Goal: Task Accomplishment & Management: Complete application form

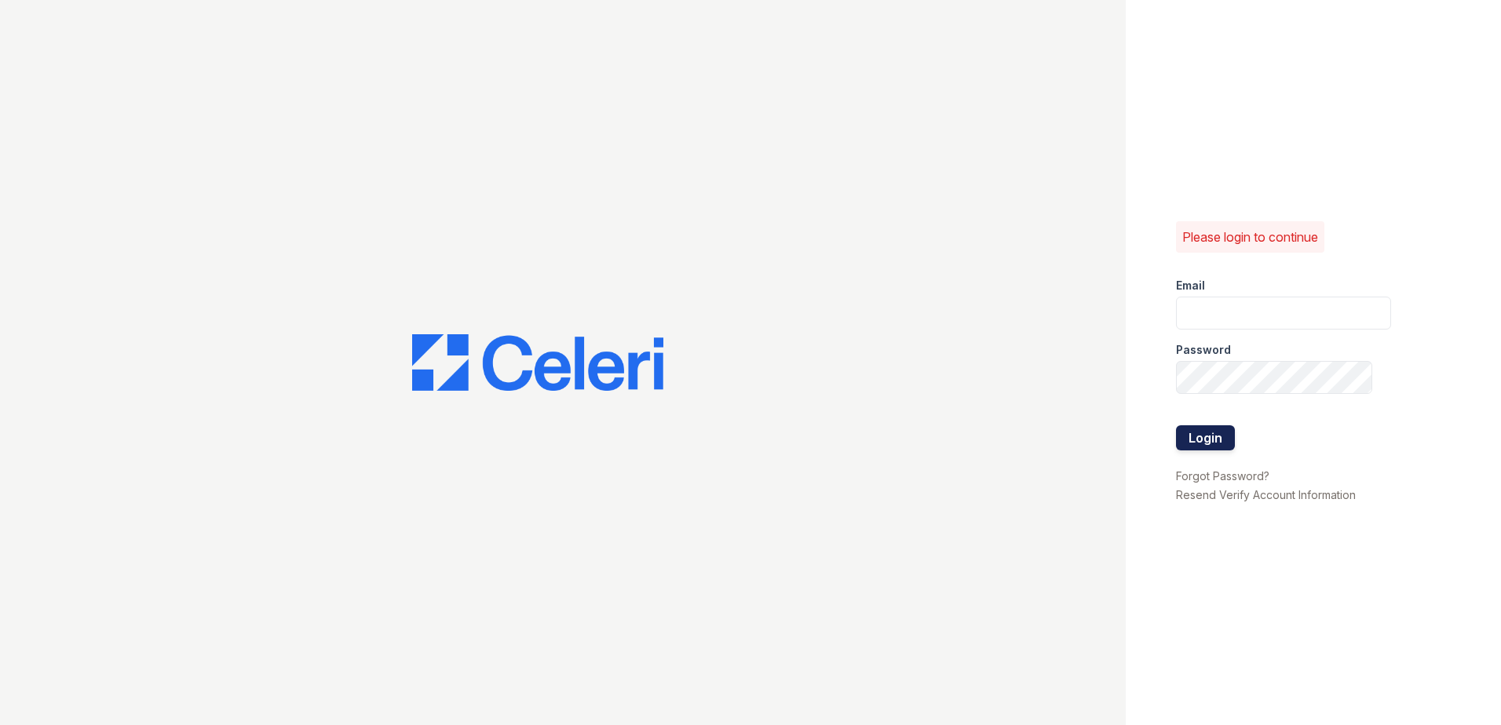
type input "[EMAIL_ADDRESS][DOMAIN_NAME]"
click at [1208, 431] on button "Login" at bounding box center [1205, 437] width 59 height 25
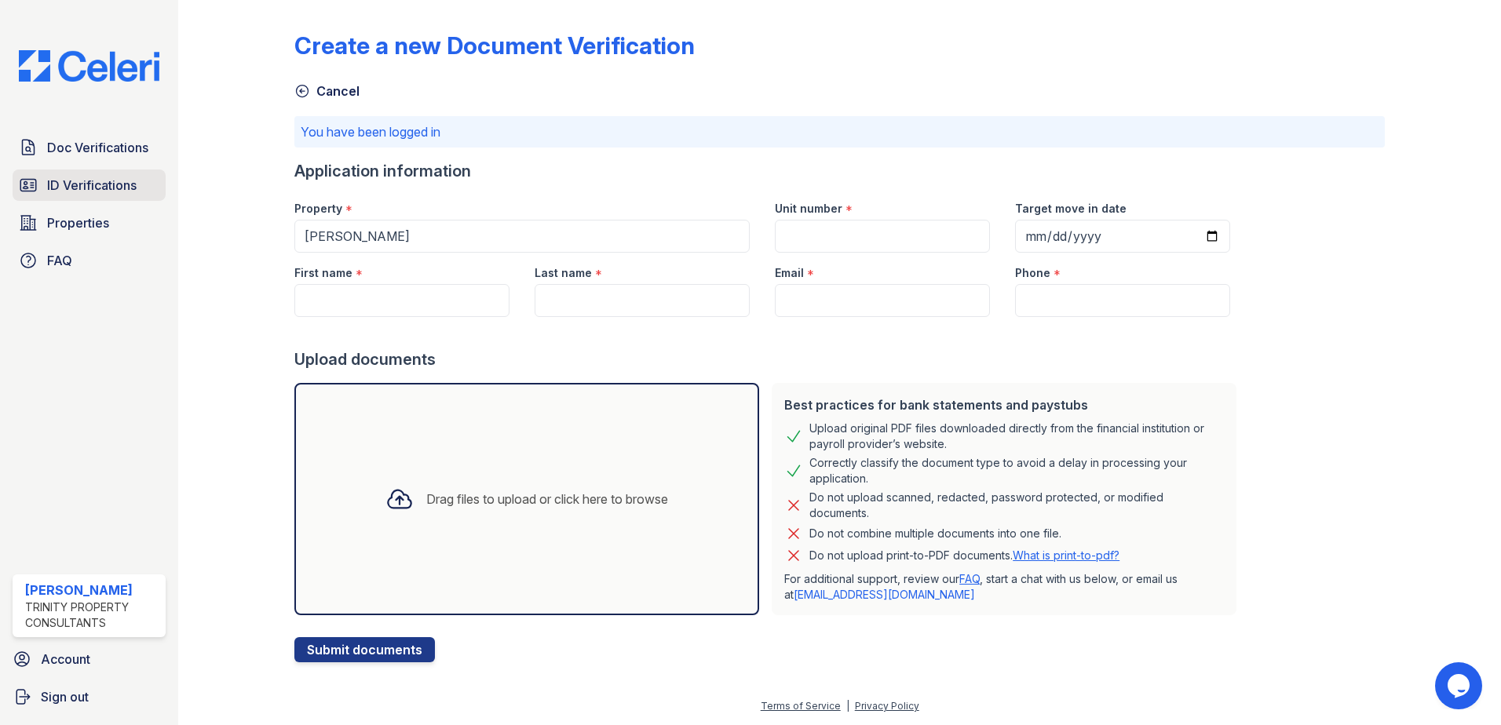
click at [75, 192] on span "ID Verifications" at bounding box center [91, 185] width 89 height 19
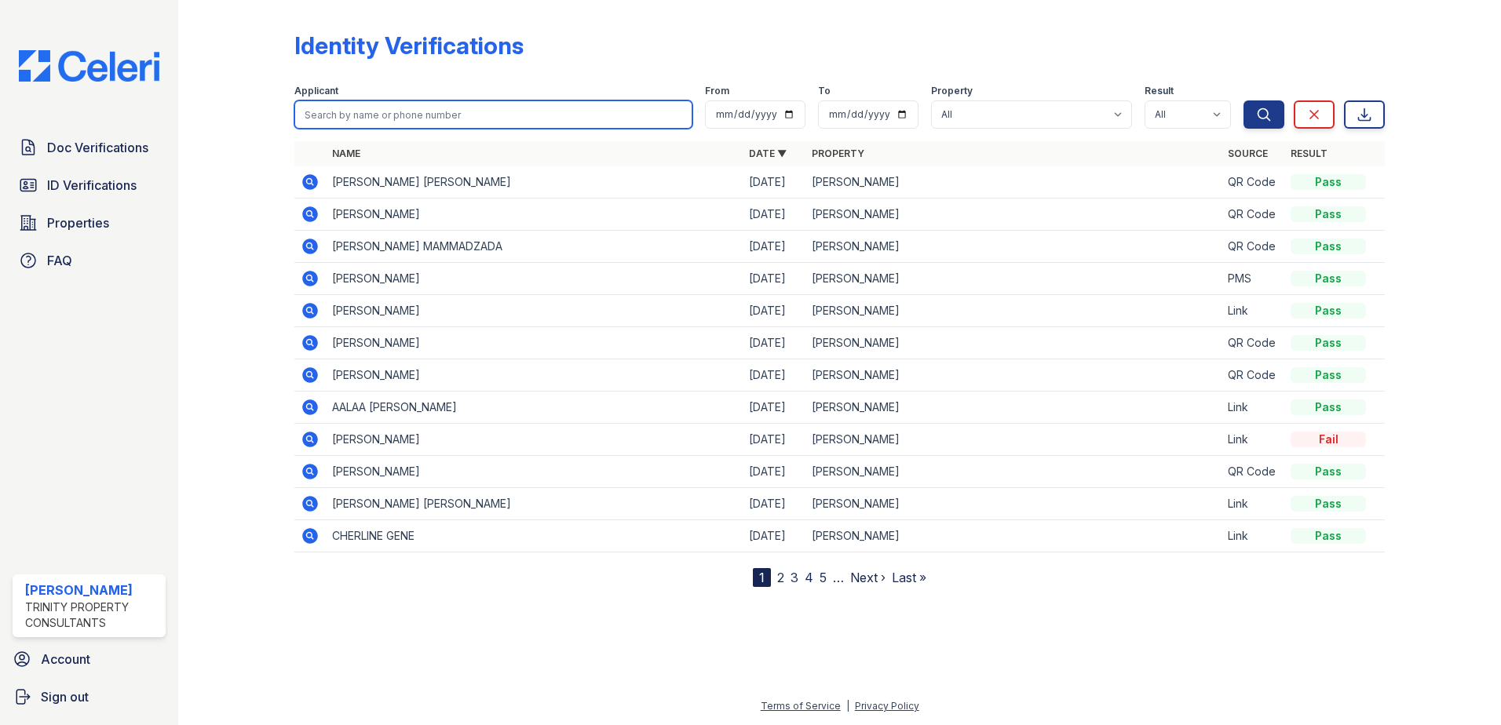
click at [390, 116] on input "search" at bounding box center [493, 114] width 398 height 28
type input "zuleima"
click at [1243, 100] on button "Search" at bounding box center [1263, 114] width 41 height 28
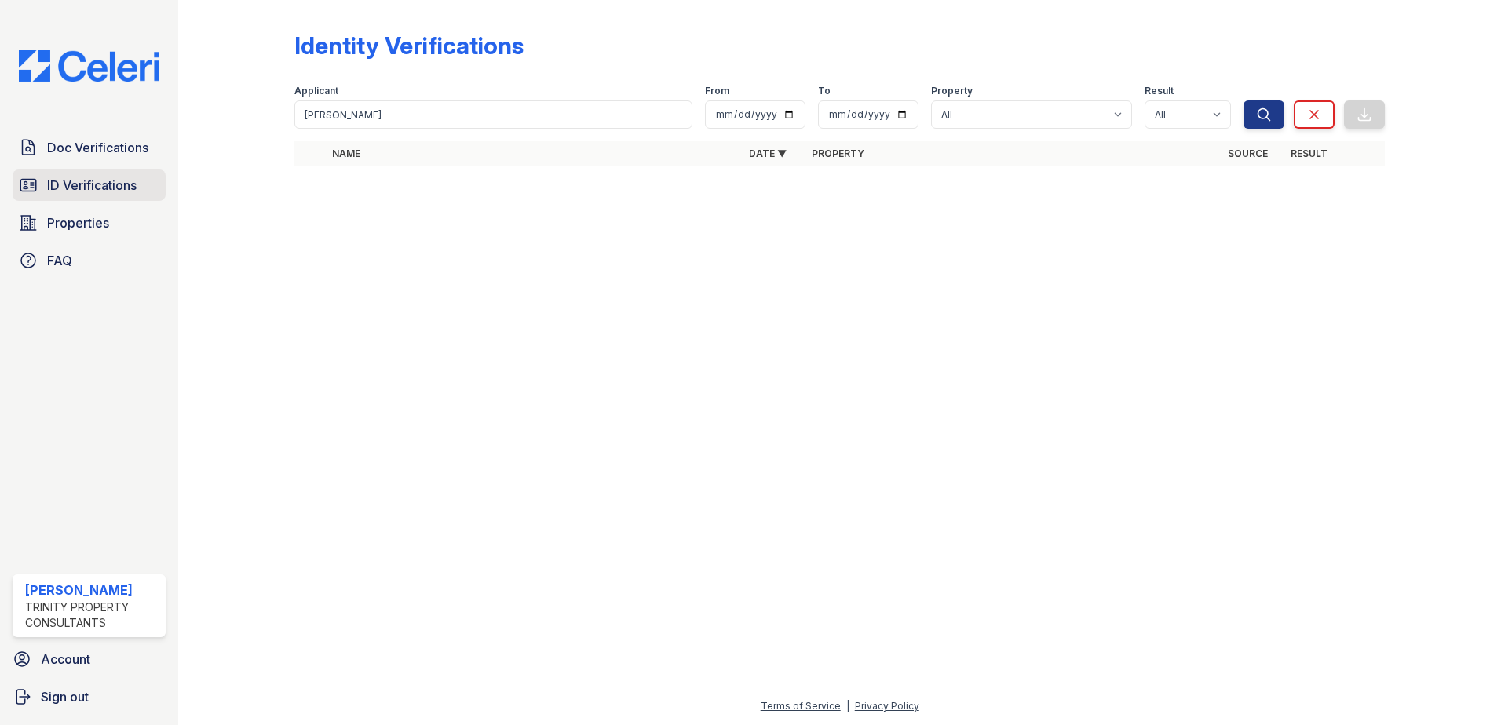
click at [137, 173] on link "ID Verifications" at bounding box center [89, 185] width 153 height 31
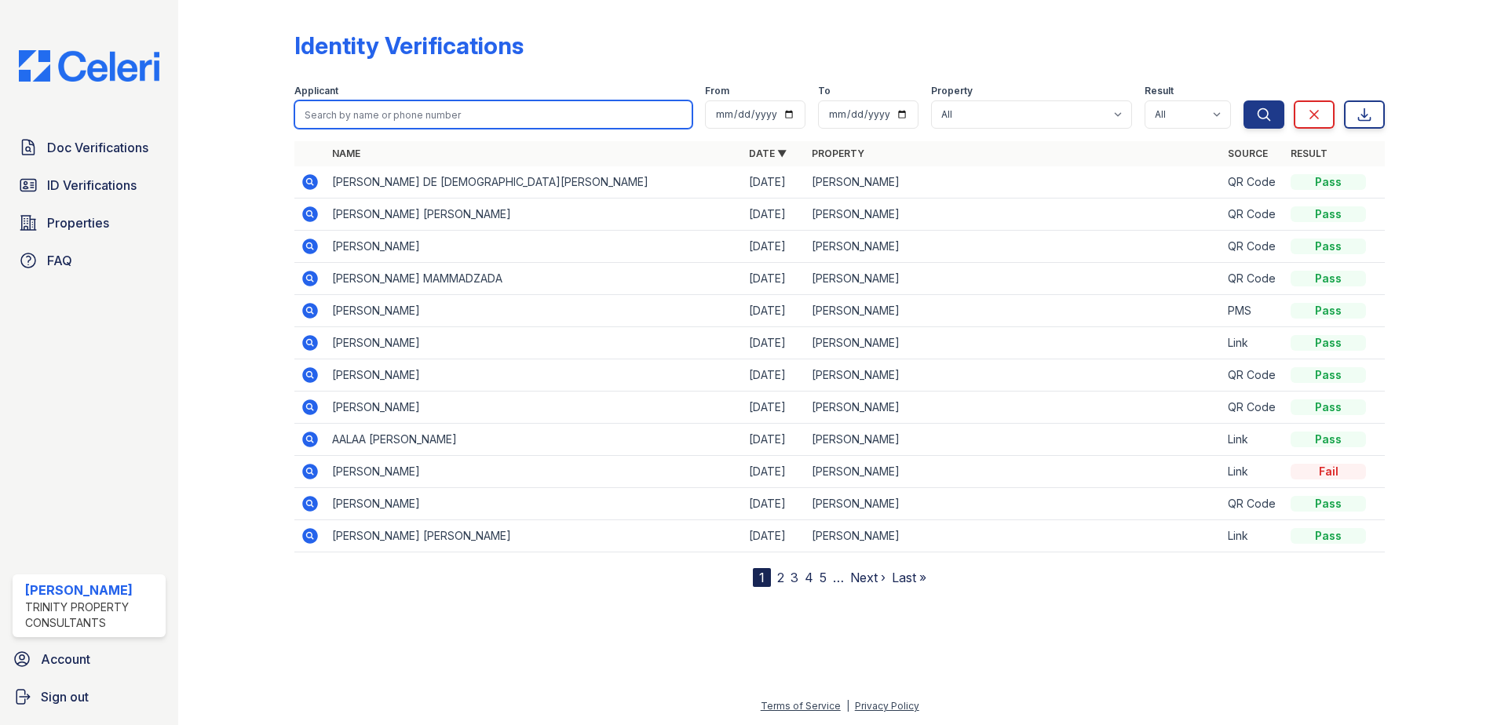
click at [371, 114] on input "search" at bounding box center [493, 114] width 398 height 28
type input "zuleima"
click at [1243, 100] on button "Search" at bounding box center [1263, 114] width 41 height 28
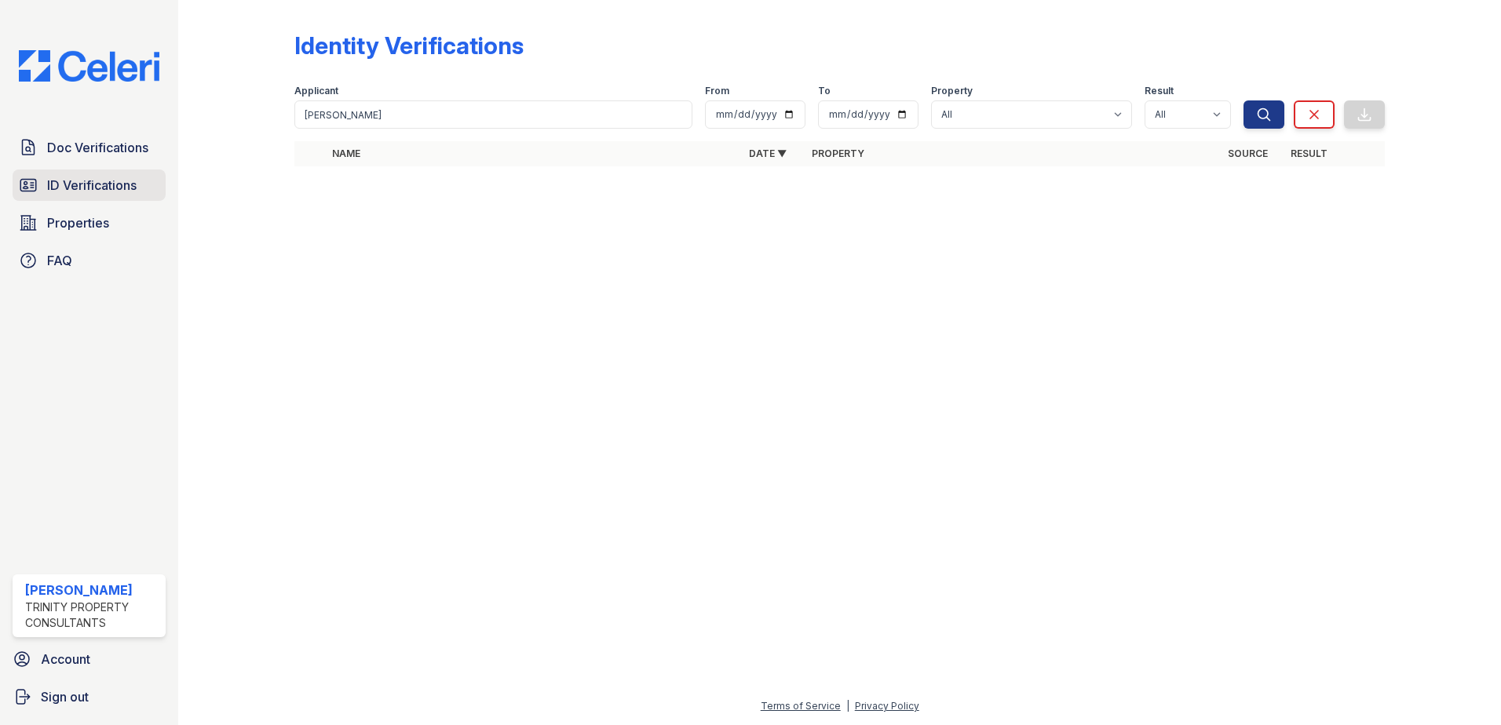
click at [133, 178] on span "ID Verifications" at bounding box center [91, 185] width 89 height 19
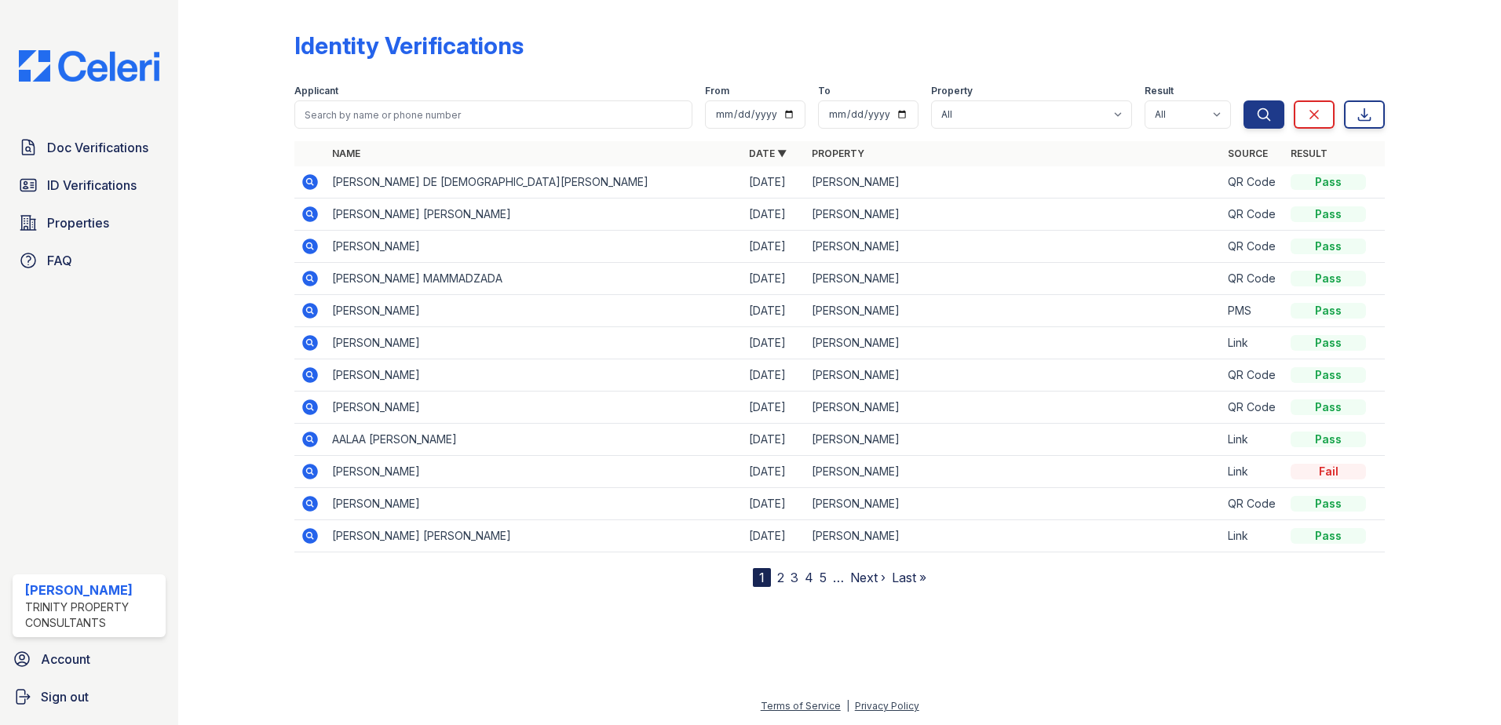
click at [312, 180] on icon at bounding box center [310, 182] width 16 height 16
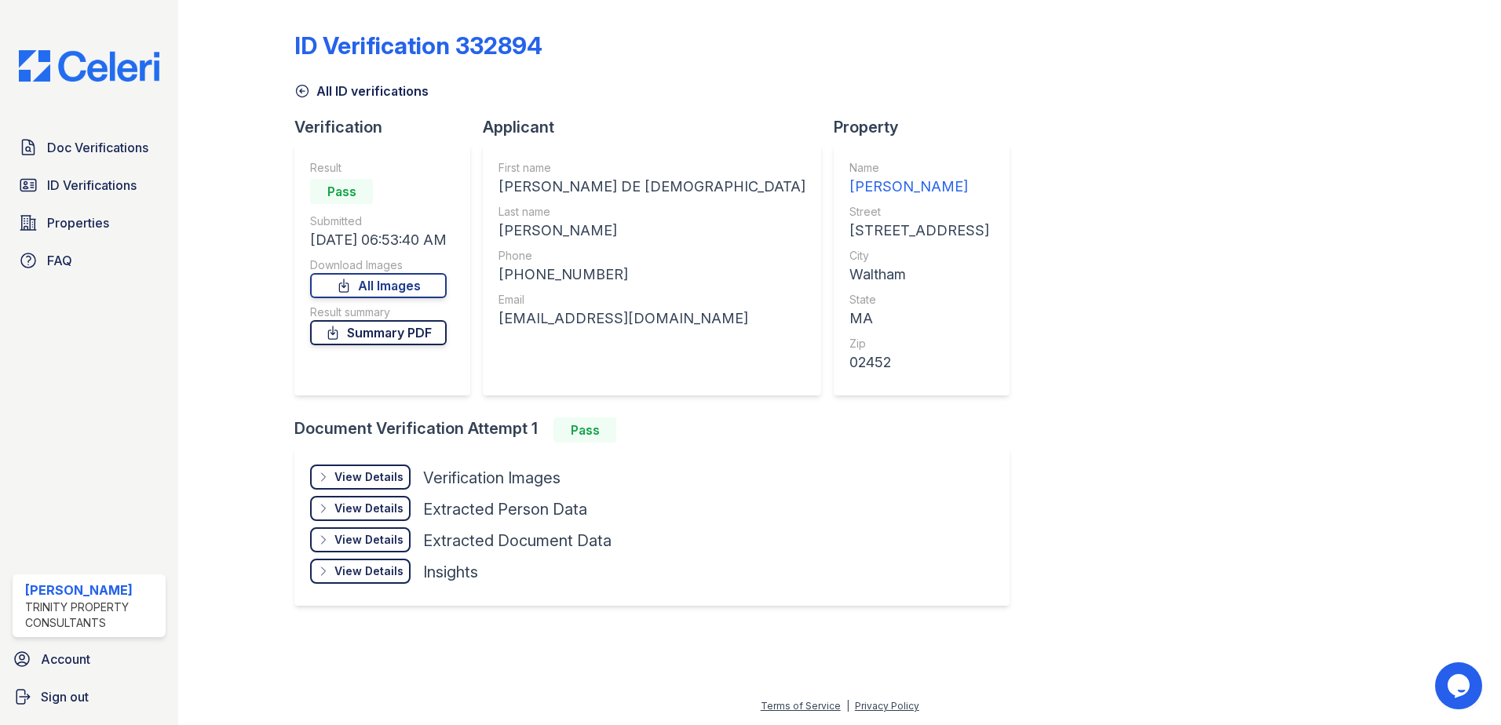
click at [392, 330] on link "Summary PDF" at bounding box center [378, 332] width 137 height 25
click at [372, 473] on div "View Details" at bounding box center [368, 477] width 69 height 16
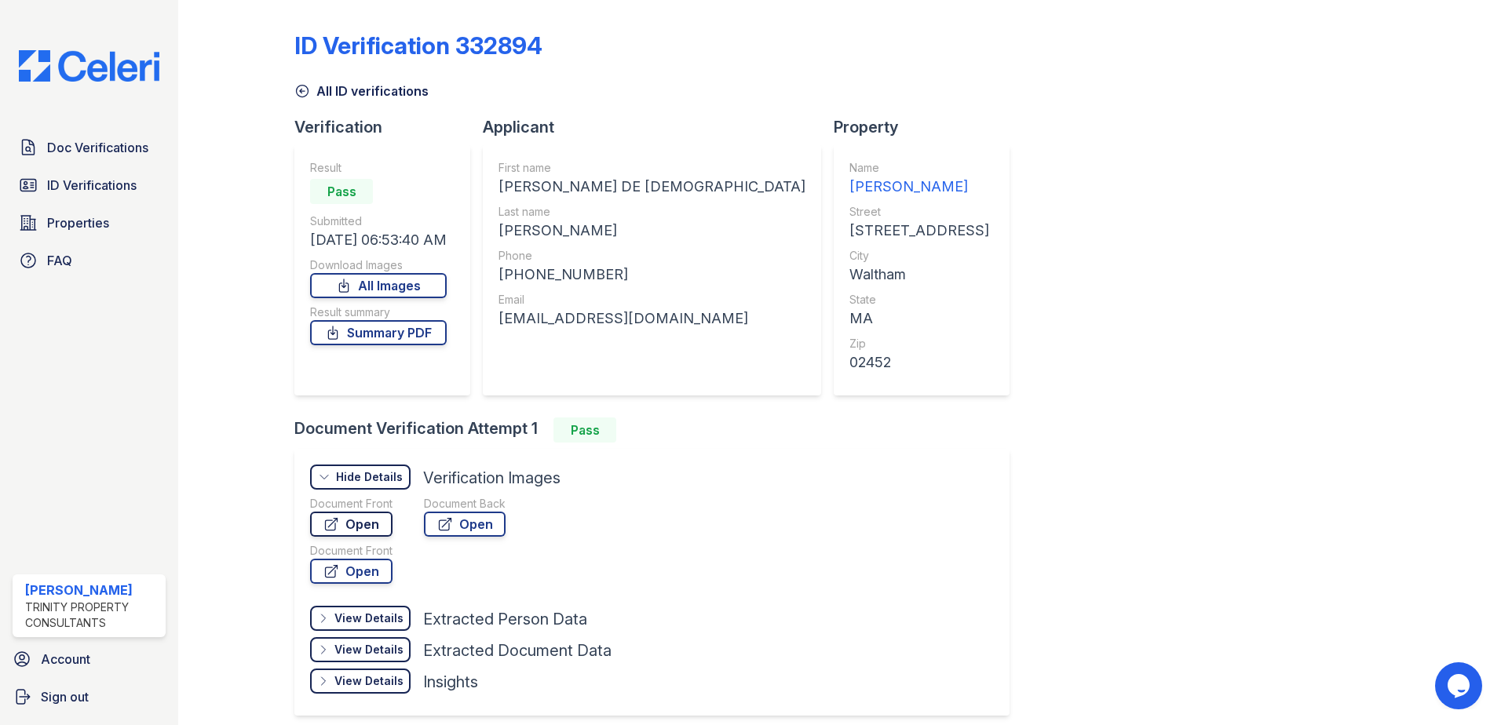
click at [358, 526] on link "Open" at bounding box center [351, 524] width 82 height 25
click at [303, 96] on icon at bounding box center [302, 91] width 16 height 16
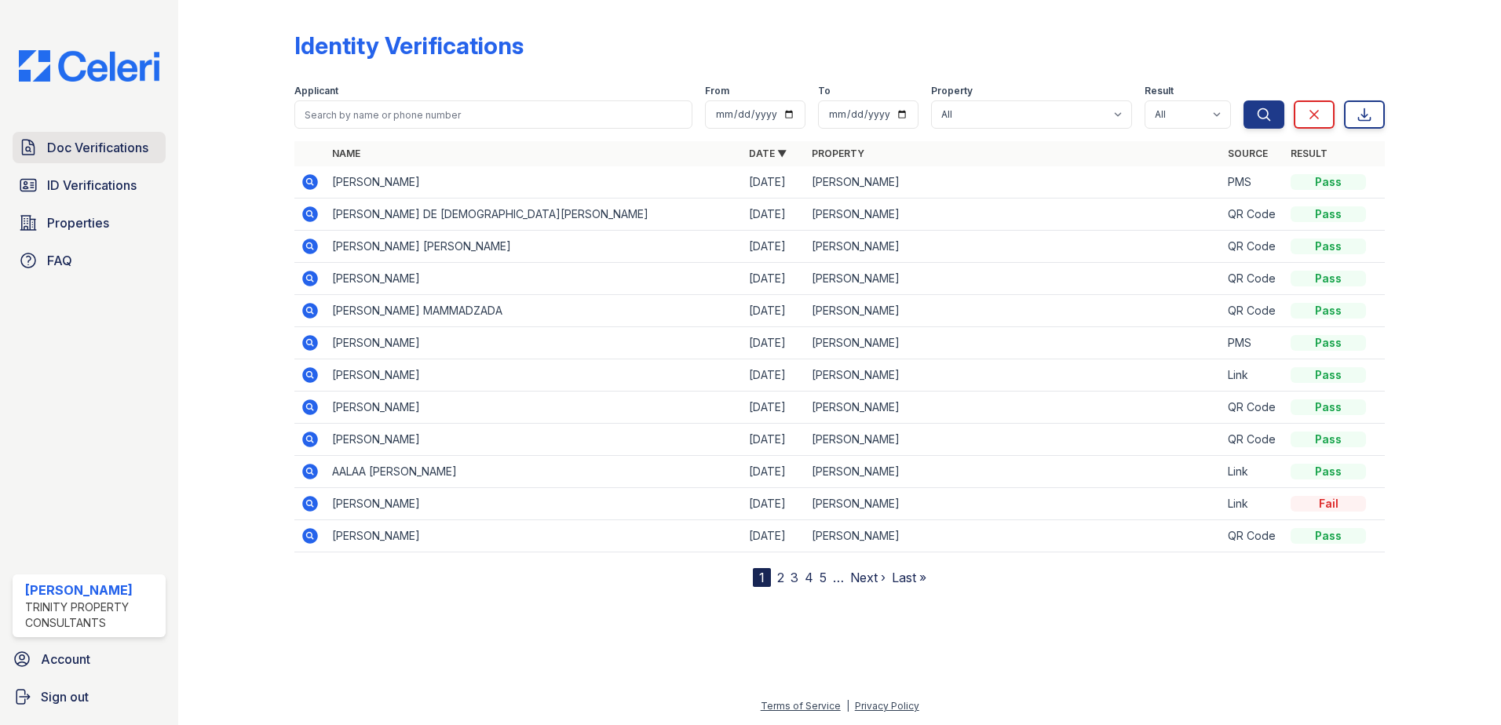
click at [98, 140] on span "Doc Verifications" at bounding box center [97, 147] width 101 height 19
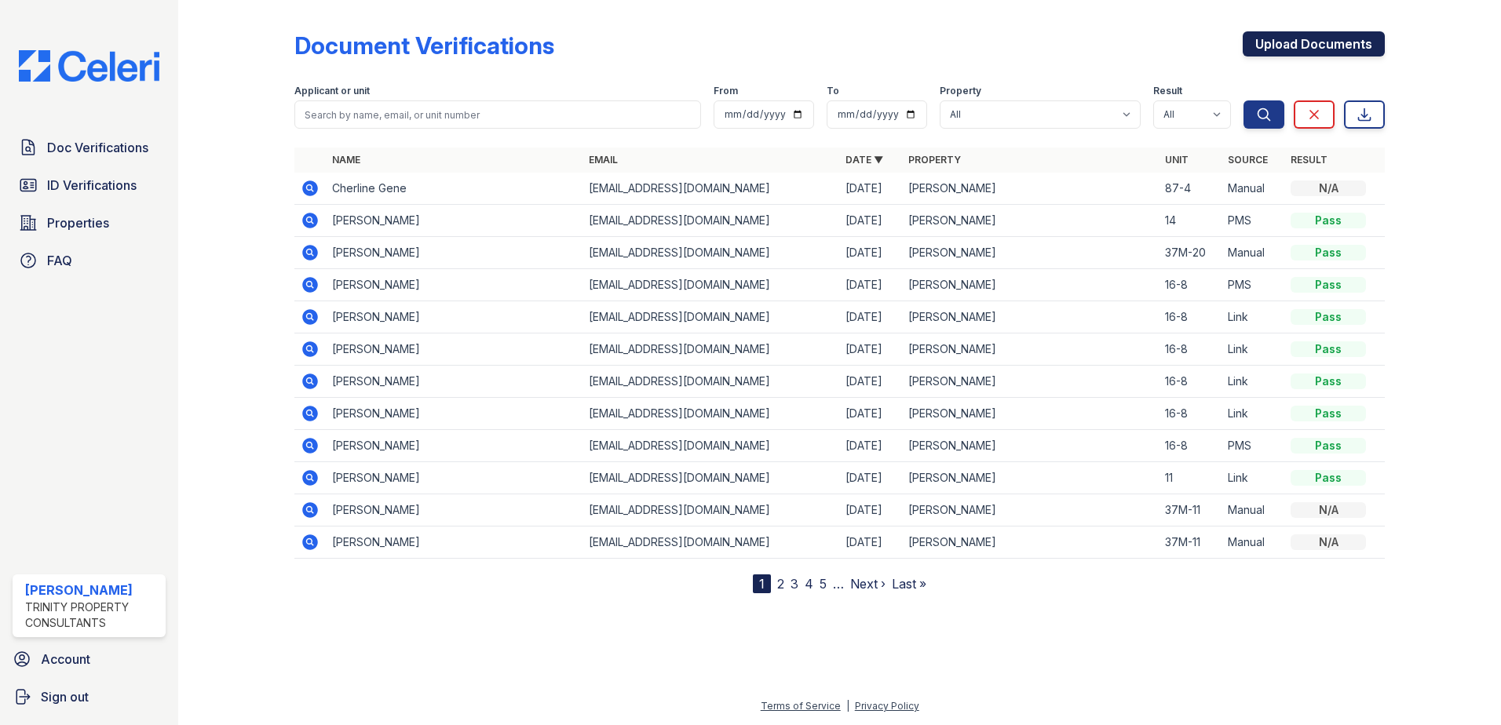
click at [1279, 44] on link "Upload Documents" at bounding box center [1313, 43] width 142 height 25
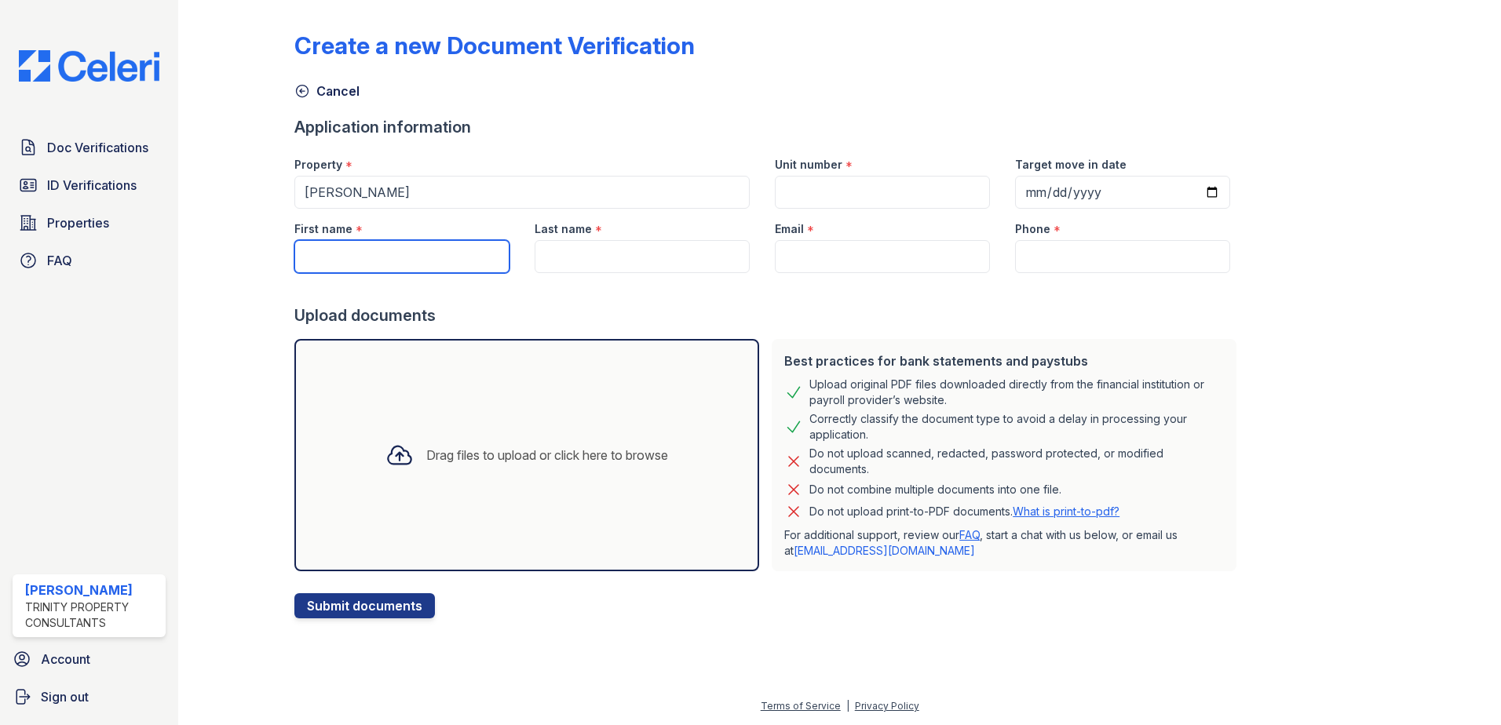
click at [401, 254] on input "First name" at bounding box center [401, 256] width 215 height 33
click at [343, 246] on input "First name" at bounding box center [401, 256] width 215 height 33
type input "[PERSON_NAME]"
click at [559, 250] on input "Last name" at bounding box center [641, 256] width 215 height 33
drag, startPoint x: 444, startPoint y: 259, endPoint x: 98, endPoint y: 260, distance: 346.1
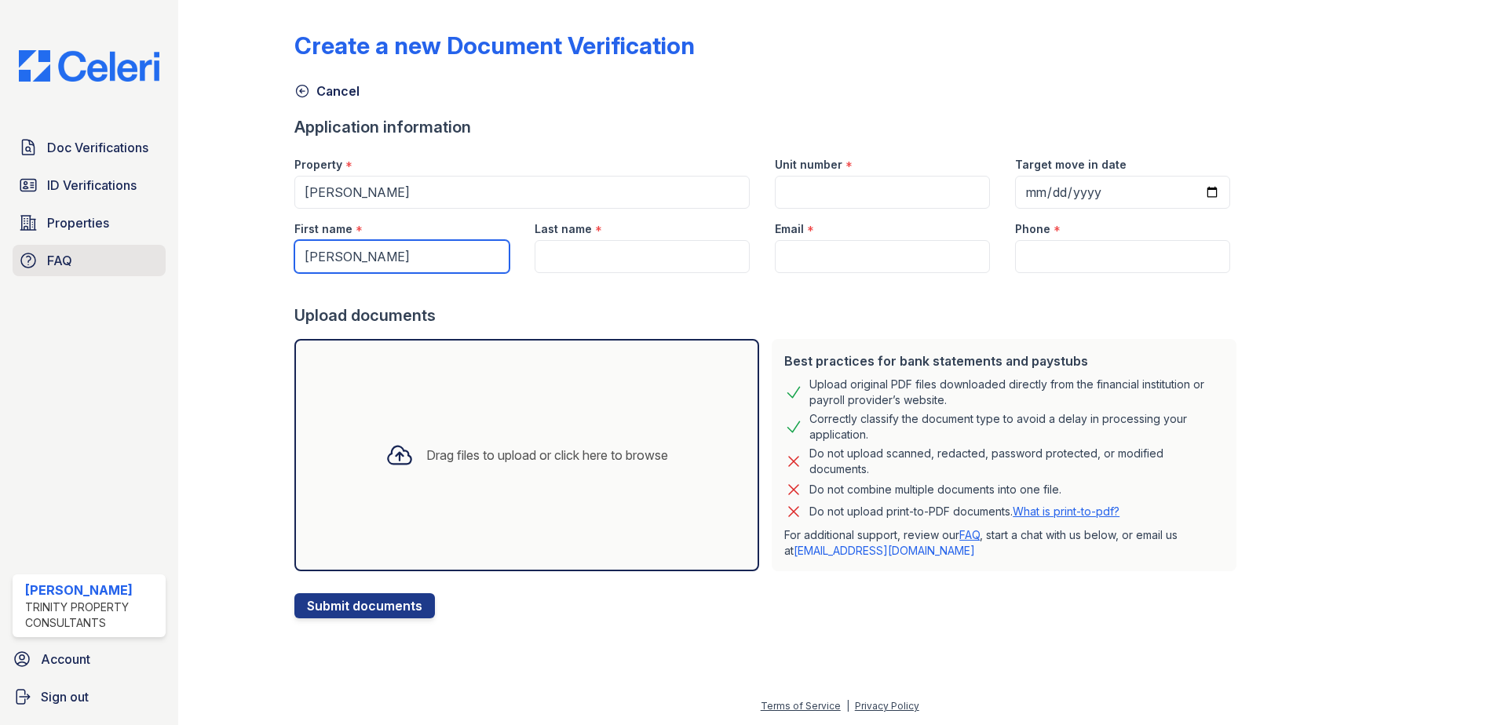
click at [98, 260] on div "Doc Verifications ID Verifications Properties FAQ ReNew Waltham Trinity Propert…" at bounding box center [750, 362] width 1501 height 725
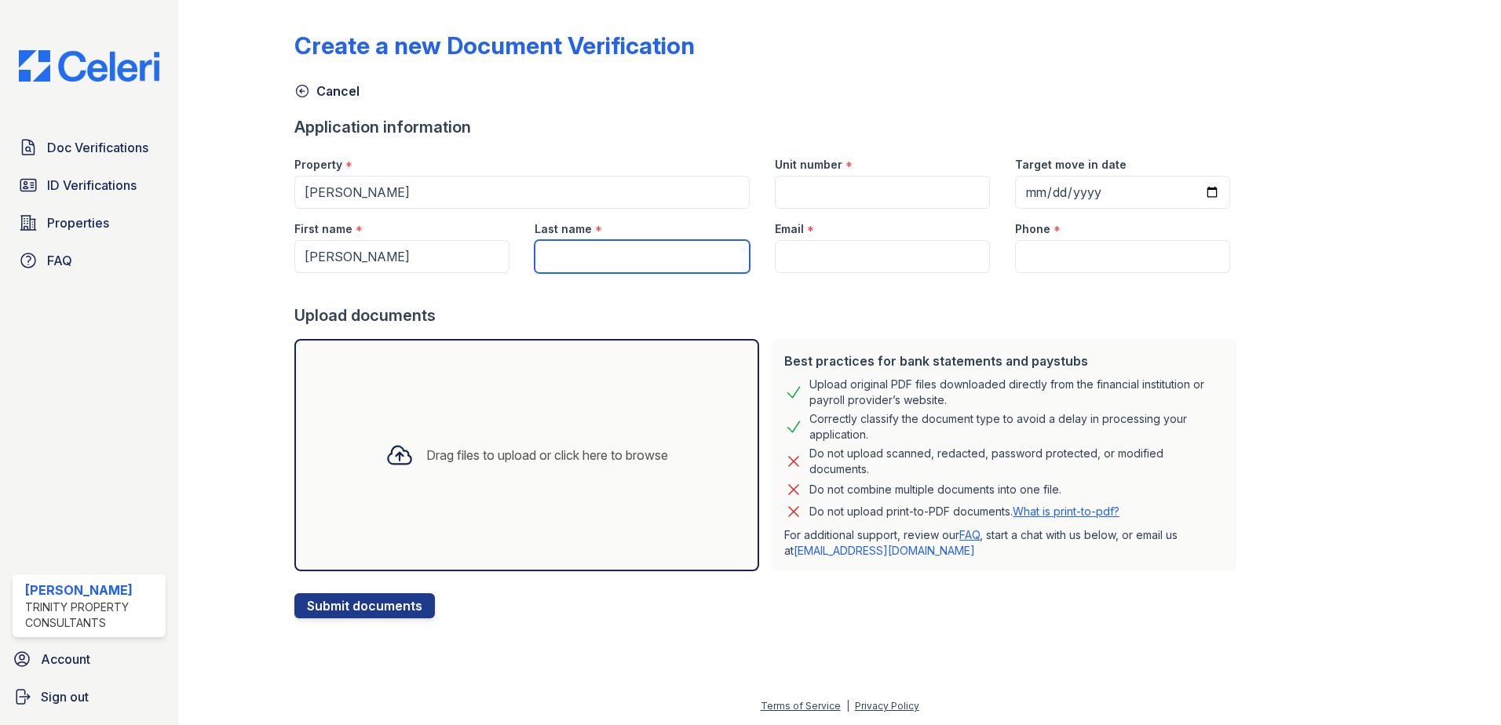
click at [615, 251] on input "Last name" at bounding box center [641, 256] width 215 height 33
click at [588, 261] on input "Last name" at bounding box center [641, 256] width 215 height 33
type input "[PERSON_NAME]"
click at [935, 257] on input "Email" at bounding box center [882, 256] width 215 height 33
click at [848, 258] on input "Email" at bounding box center [882, 256] width 215 height 33
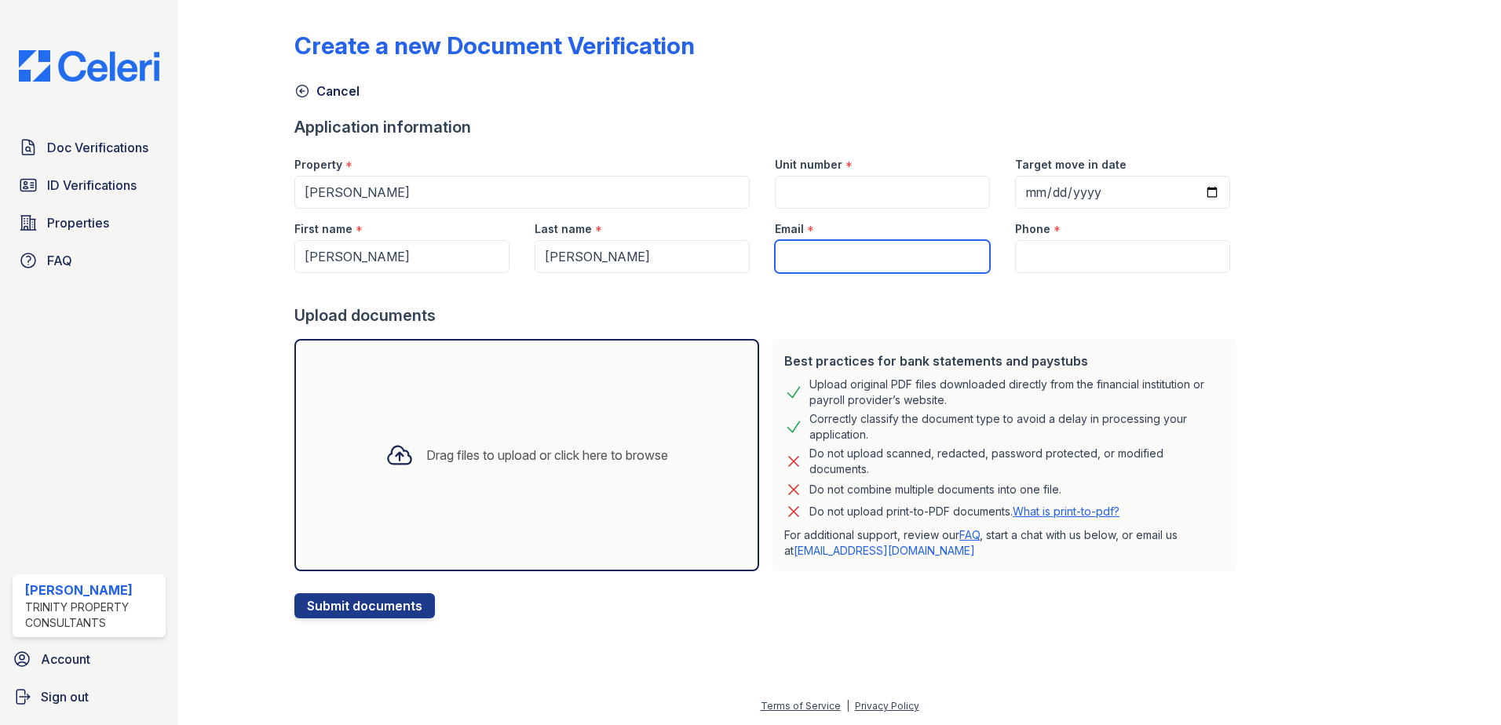
paste input "[EMAIL_ADDRESS][DOMAIN_NAME]"
type input "[EMAIL_ADDRESS][DOMAIN_NAME]"
click at [859, 174] on div "Unit number *" at bounding box center [882, 159] width 215 height 31
click at [856, 186] on input "Unit number" at bounding box center [882, 192] width 215 height 33
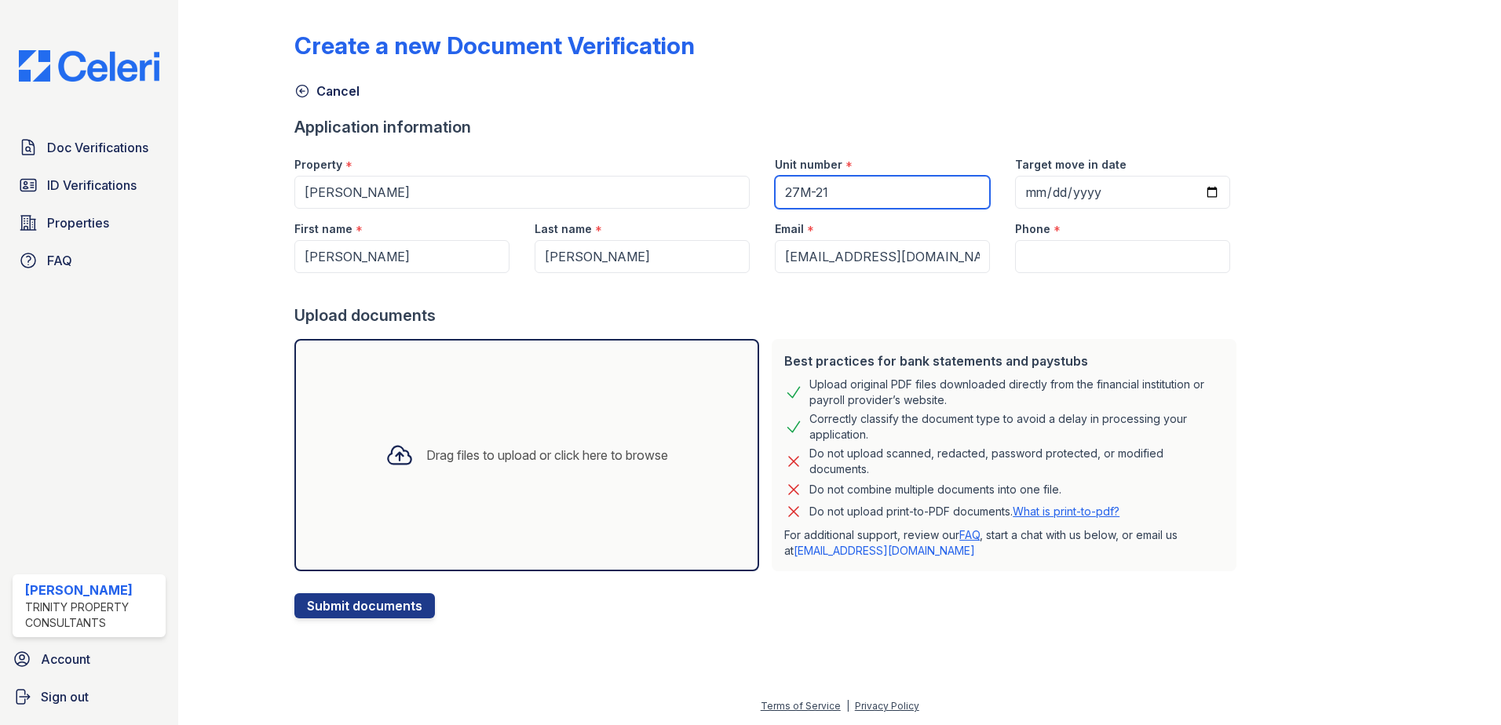
type input "27M-21"
click at [1056, 249] on input "Phone" at bounding box center [1122, 256] width 215 height 33
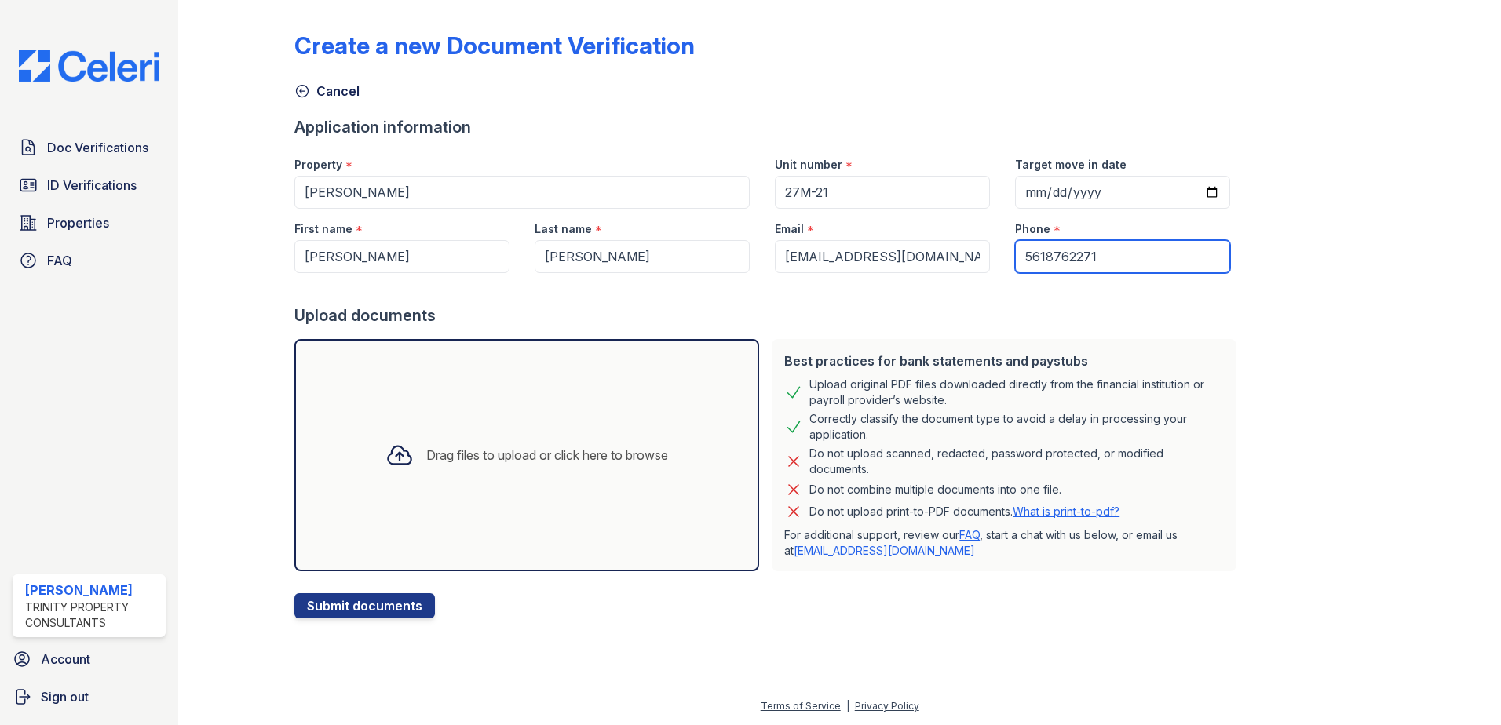
type input "5618762271"
click at [472, 446] on div "Drag files to upload or click here to browse" at bounding box center [547, 455] width 242 height 19
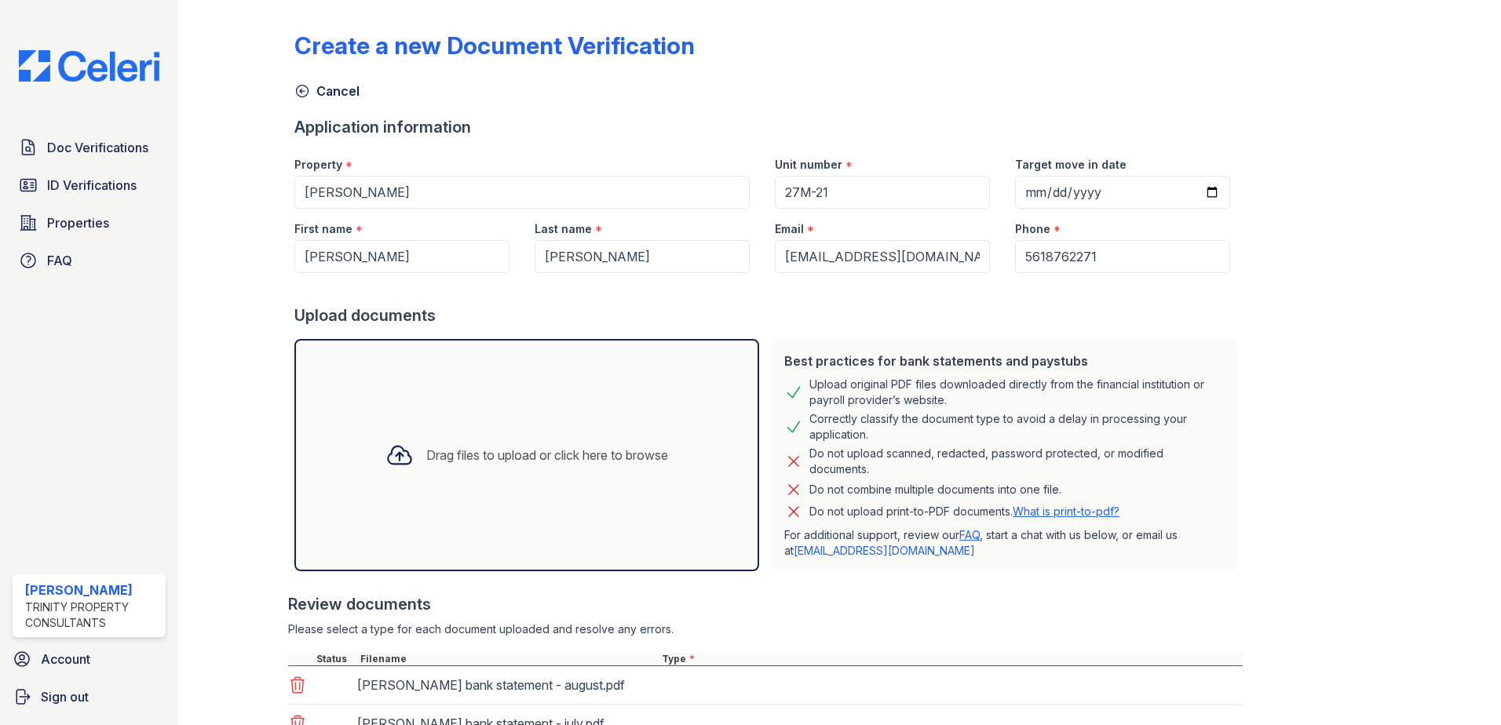
scroll to position [166, 0]
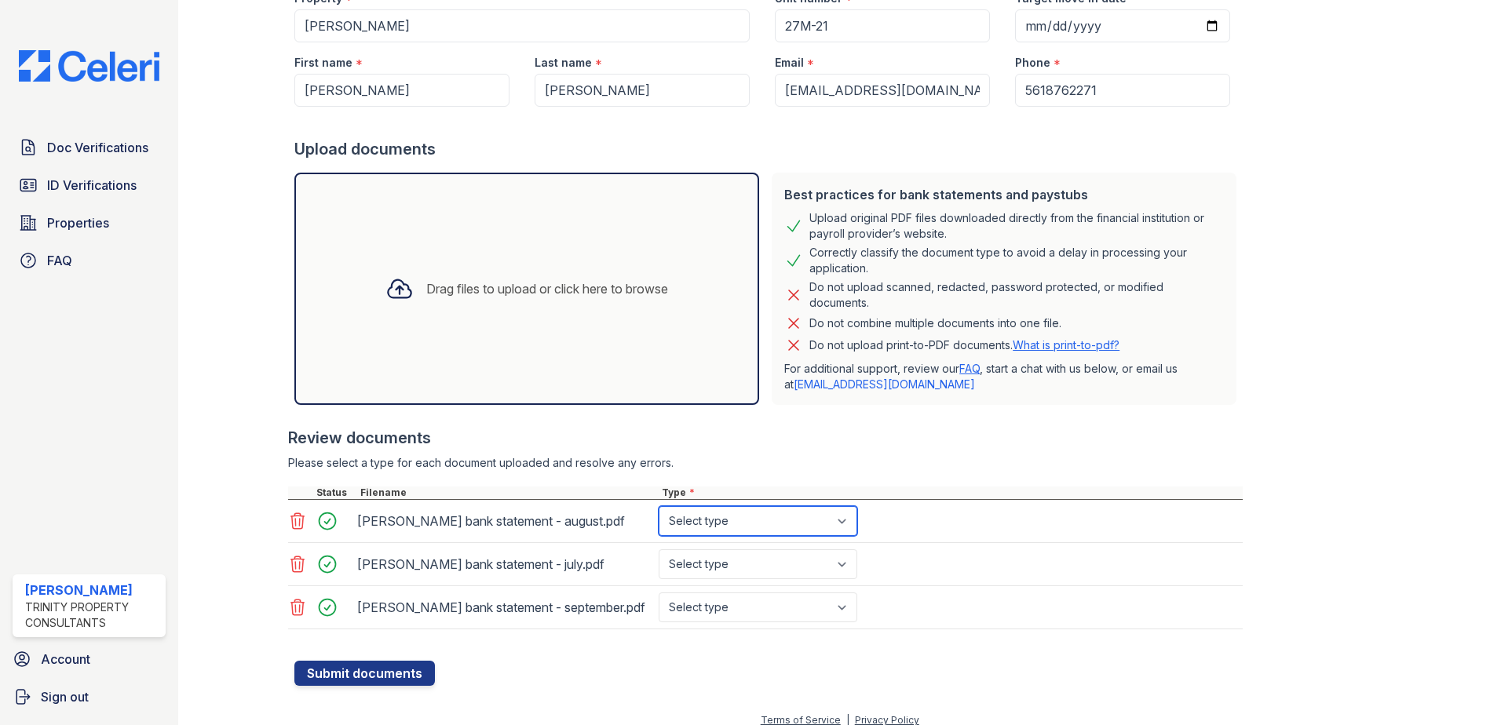
click at [706, 530] on select "Select type Paystub Bank Statement Offer Letter Tax Documents Benefit Award Let…" at bounding box center [757, 521] width 199 height 30
select select "bank_statement"
click at [658, 506] on select "Select type Paystub Bank Statement Offer Letter Tax Documents Benefit Award Let…" at bounding box center [757, 521] width 199 height 30
click at [700, 567] on select "Select type Paystub Bank Statement Offer Letter Tax Documents Benefit Award Let…" at bounding box center [757, 564] width 199 height 30
select select "bank_statement"
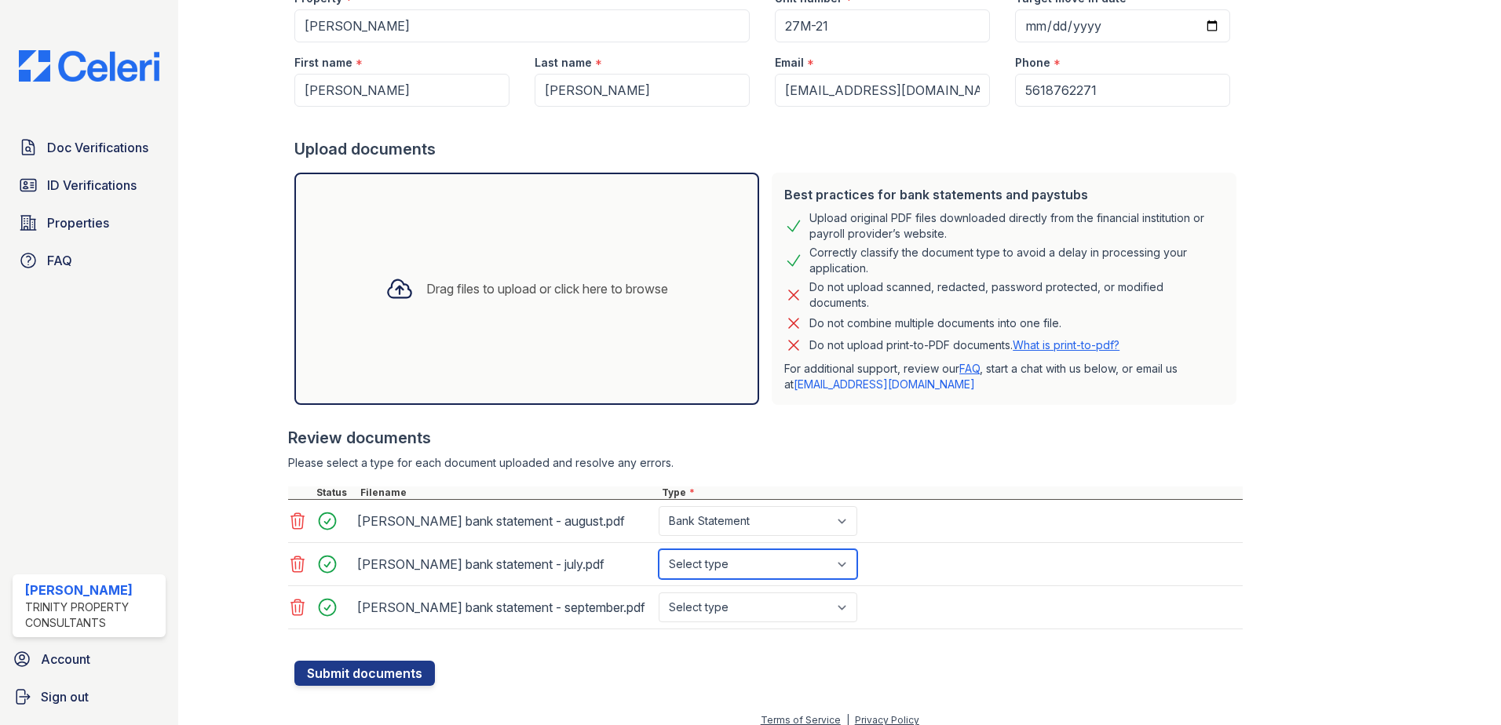
click at [658, 549] on select "Select type Paystub Bank Statement Offer Letter Tax Documents Benefit Award Let…" at bounding box center [757, 564] width 199 height 30
drag, startPoint x: 696, startPoint y: 604, endPoint x: 700, endPoint y: 594, distance: 10.9
click at [696, 604] on select "Select type Paystub Bank Statement Offer Letter Tax Documents Benefit Award Let…" at bounding box center [757, 608] width 199 height 30
select select "bank_statement"
click at [658, 593] on select "Select type Paystub Bank Statement Offer Letter Tax Documents Benefit Award Let…" at bounding box center [757, 608] width 199 height 30
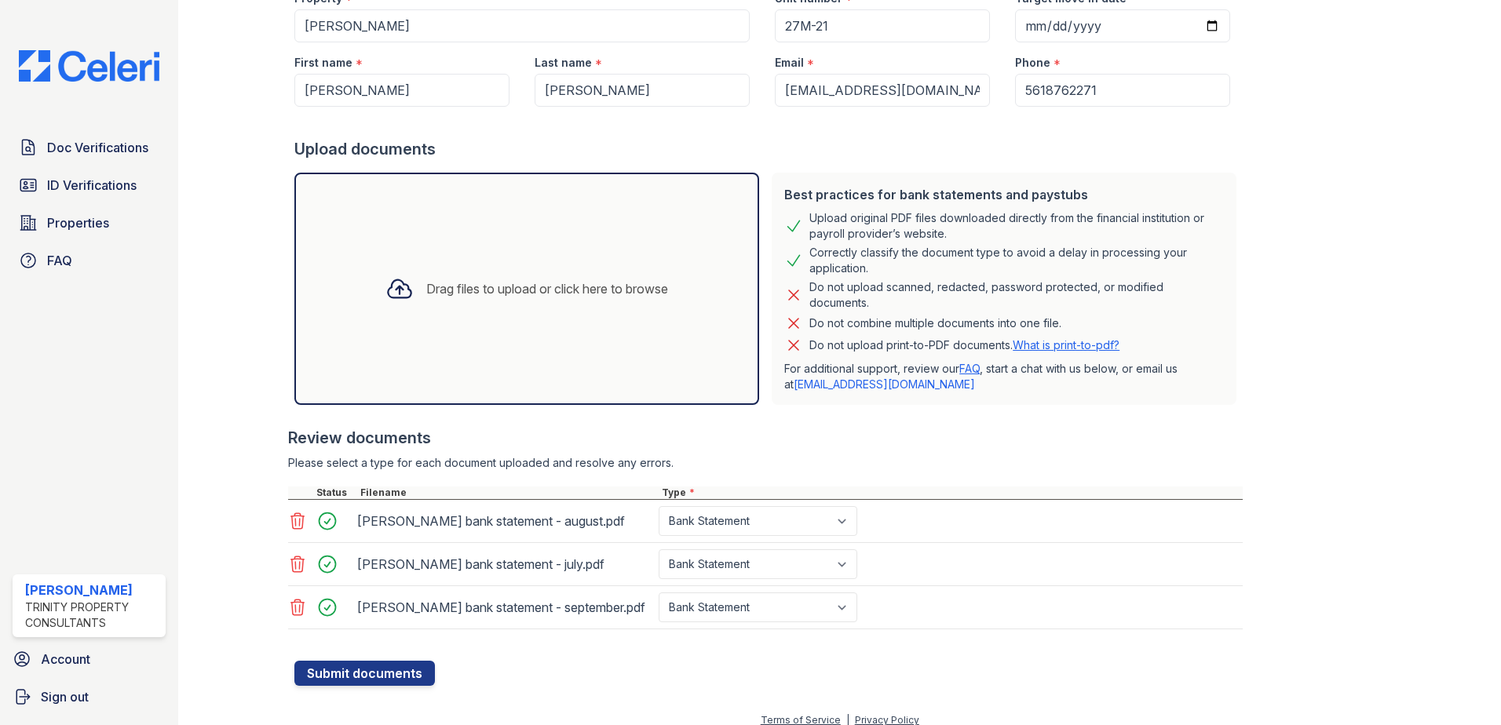
click at [922, 524] on div "stevens bank statement - august.pdf Select type Paystub Bank Statement Offer Le…" at bounding box center [765, 521] width 954 height 43
click at [381, 671] on button "Submit documents" at bounding box center [364, 673] width 140 height 25
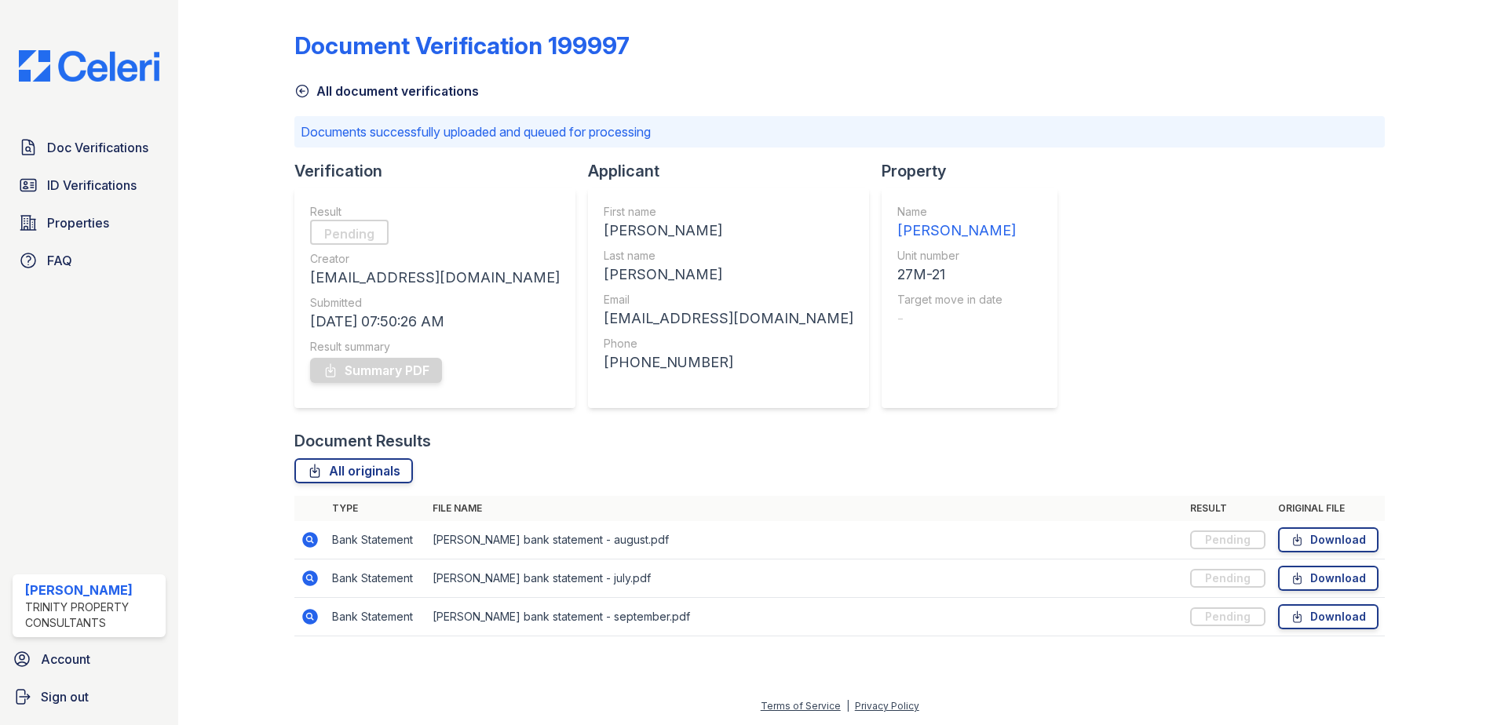
click at [308, 92] on icon at bounding box center [302, 91] width 16 height 16
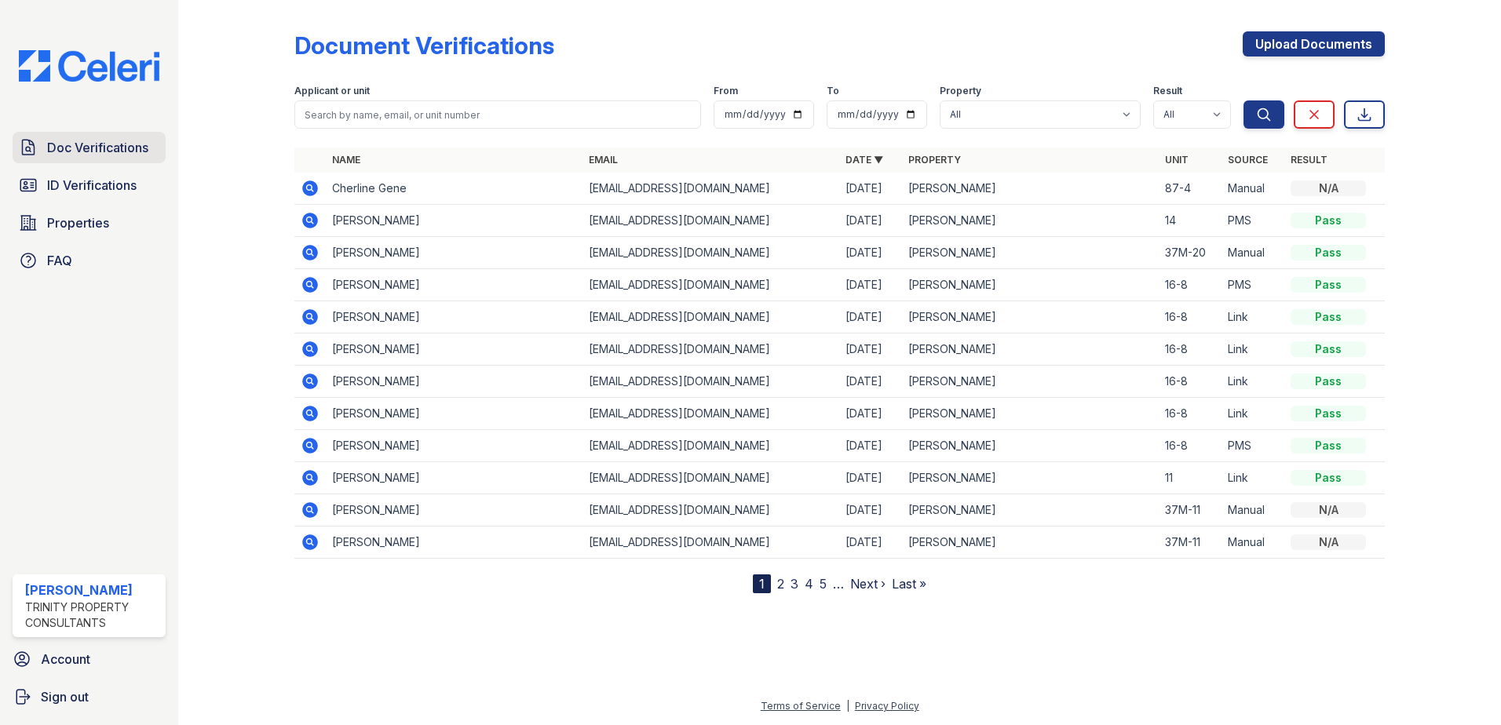
click at [123, 140] on span "Doc Verifications" at bounding box center [97, 147] width 101 height 19
click at [120, 147] on span "Doc Verifications" at bounding box center [97, 147] width 101 height 19
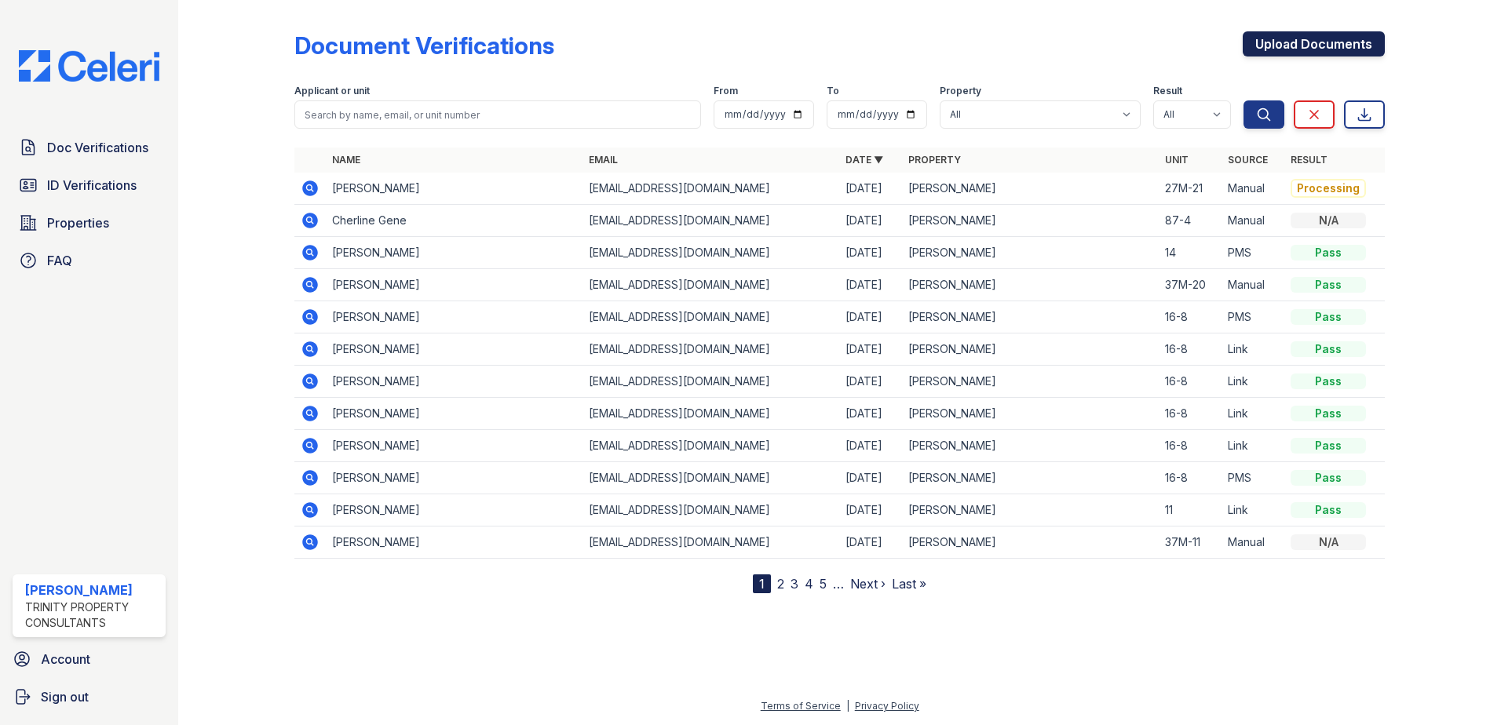
click at [1271, 51] on link "Upload Documents" at bounding box center [1313, 43] width 142 height 25
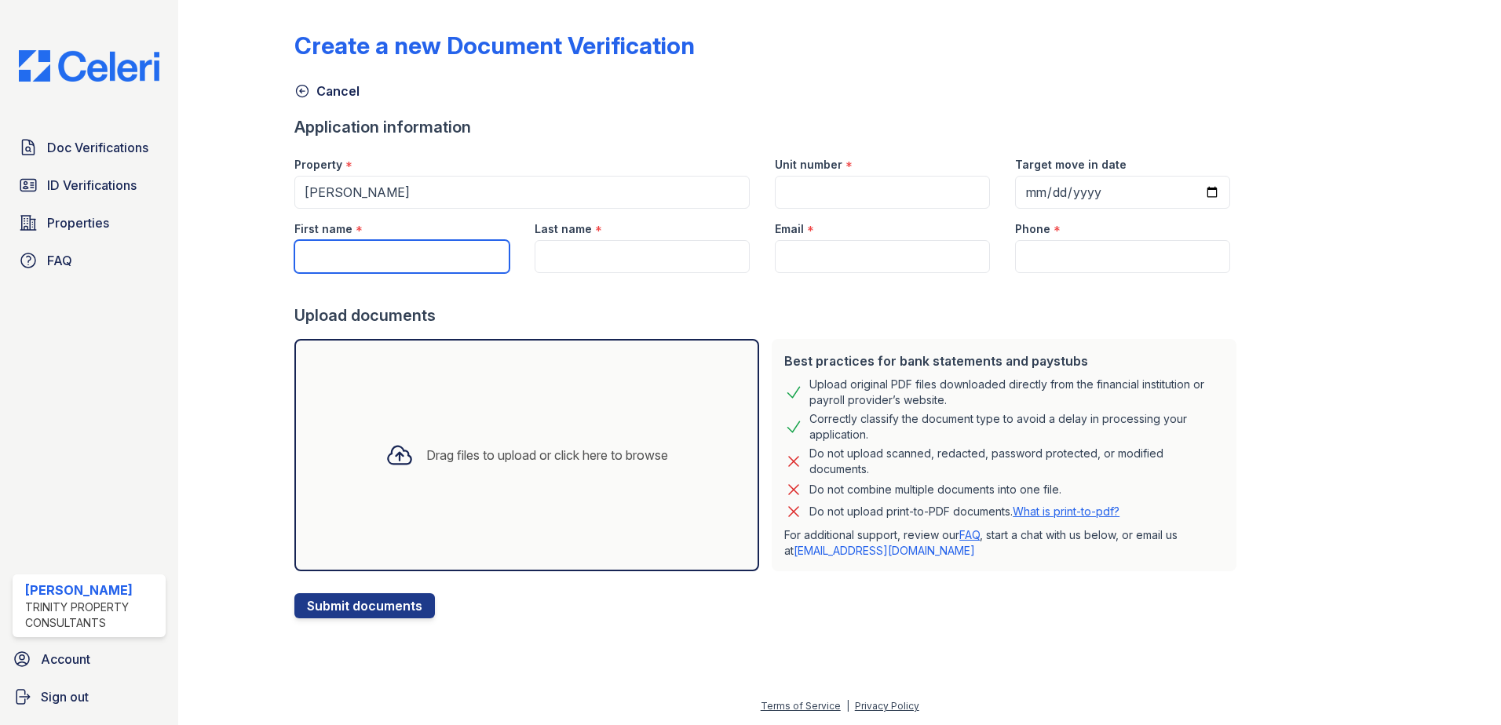
click at [433, 264] on input "First name" at bounding box center [401, 256] width 215 height 33
type input "[PERSON_NAME]"
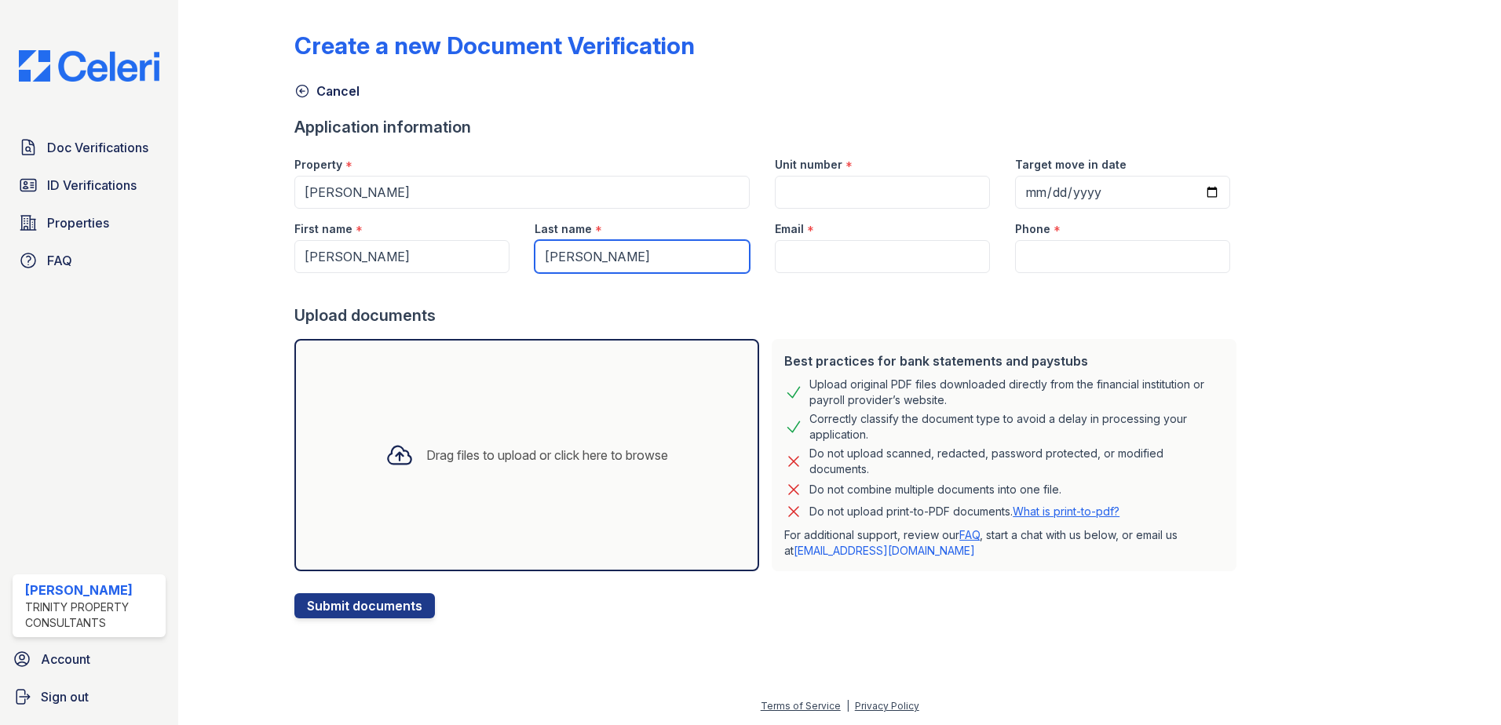
type input "[PERSON_NAME]"
click at [818, 269] on input "Email" at bounding box center [882, 256] width 215 height 33
type input "[EMAIL_ADDRESS][DOMAIN_NAME]"
type input "27M-21"
type input "5618762271"
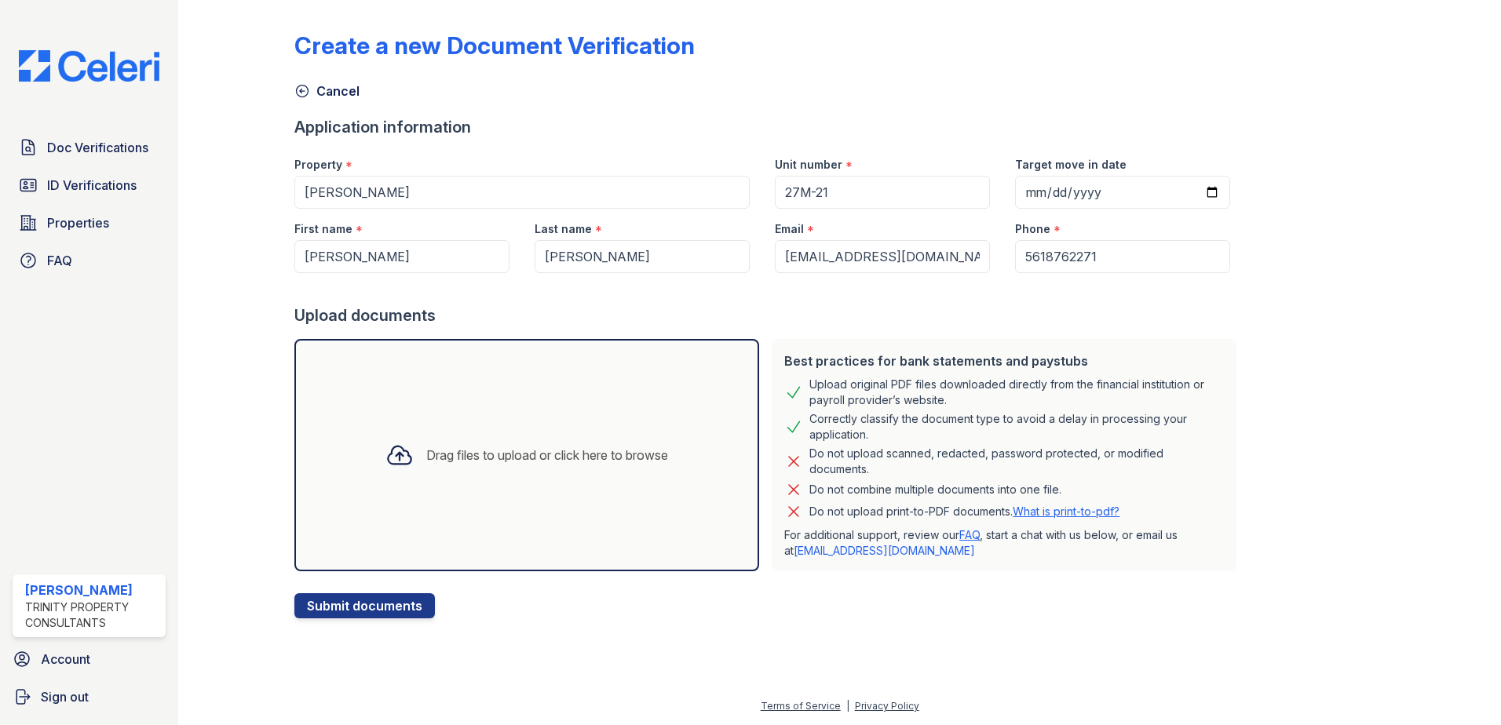
click at [545, 464] on div "Drag files to upload or click here to browse" at bounding box center [547, 455] width 242 height 19
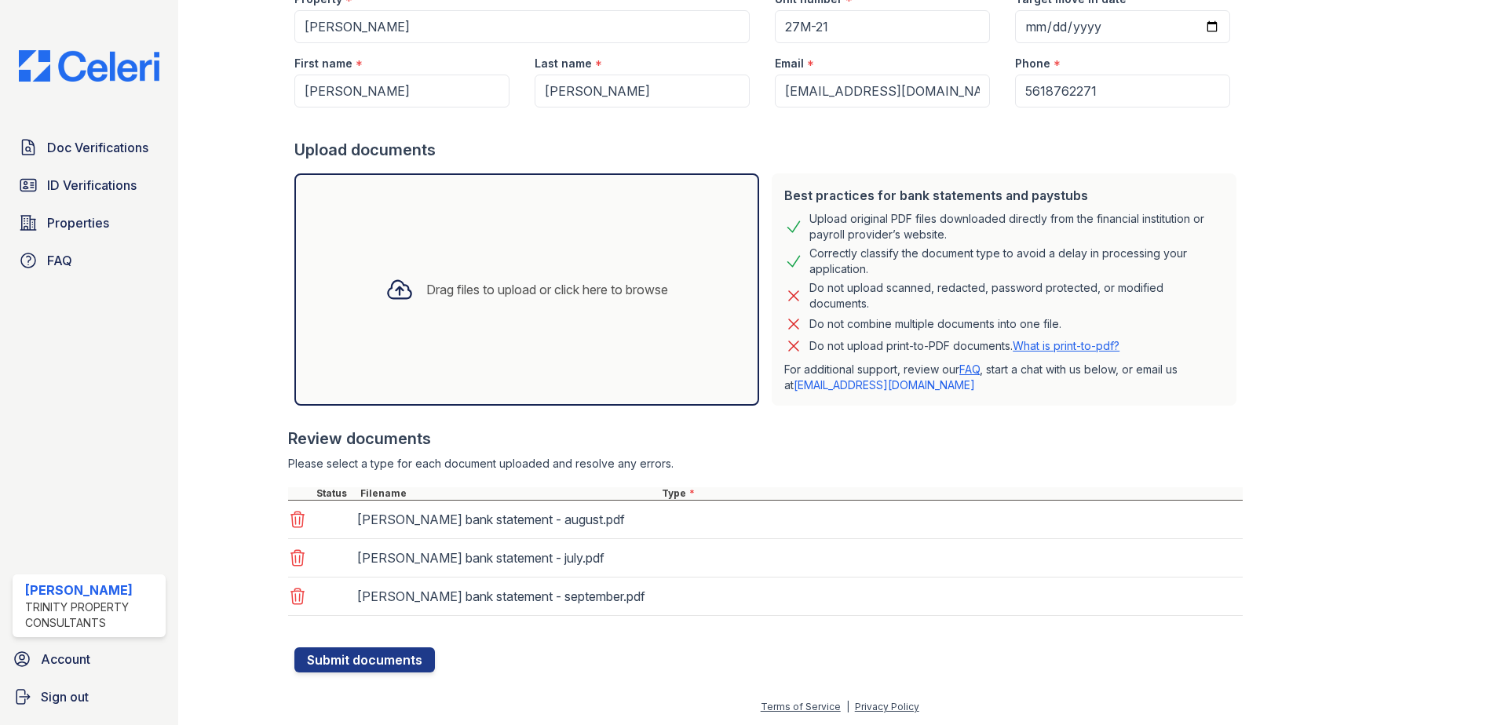
scroll to position [166, 0]
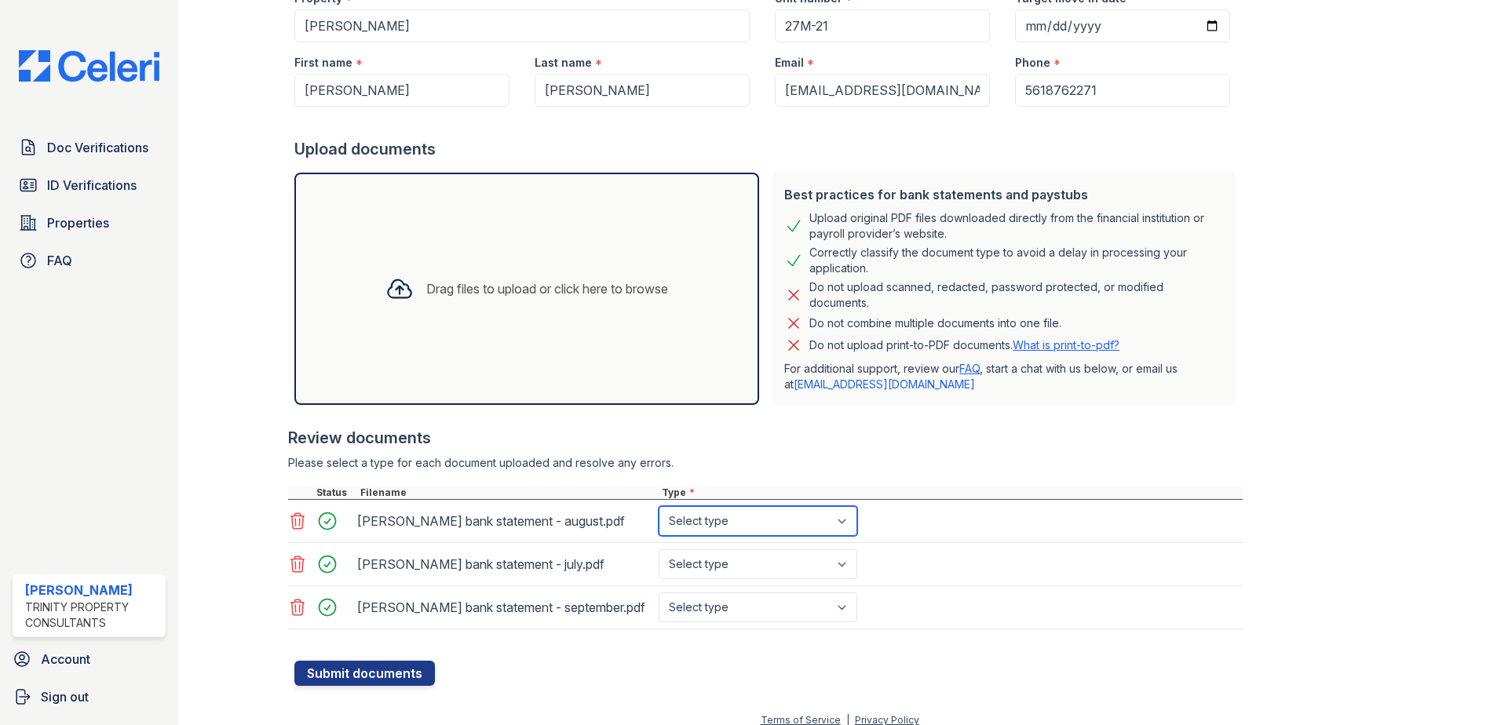
click at [706, 525] on select "Select type Paystub Bank Statement Offer Letter Tax Documents Benefit Award Let…" at bounding box center [757, 521] width 199 height 30
select select "bank_statement"
click at [658, 506] on select "Select type Paystub Bank Statement Offer Letter Tax Documents Benefit Award Let…" at bounding box center [757, 521] width 199 height 30
click at [692, 562] on select "Select type Paystub Bank Statement Offer Letter Tax Documents Benefit Award Let…" at bounding box center [757, 564] width 199 height 30
select select "bank_statement"
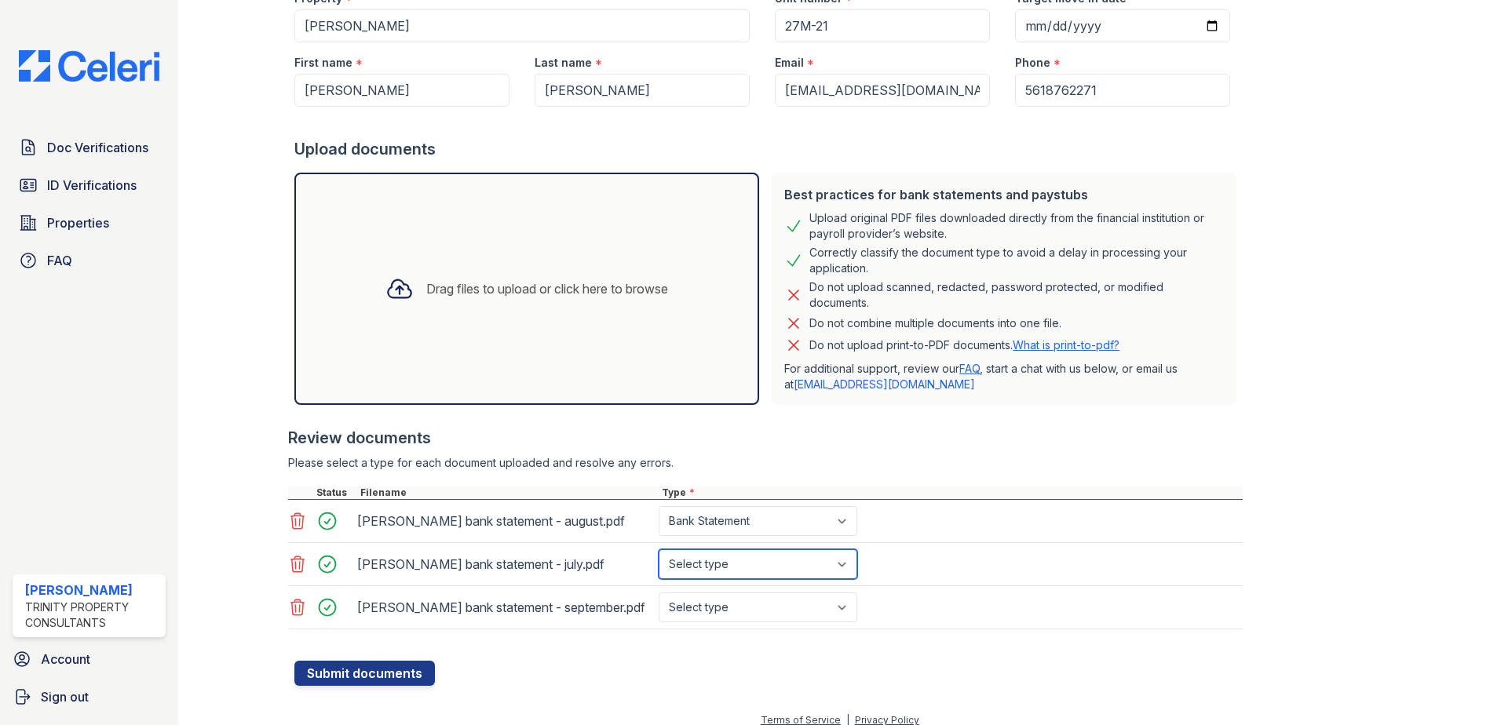
click at [658, 549] on select "Select type Paystub Bank Statement Offer Letter Tax Documents Benefit Award Let…" at bounding box center [757, 564] width 199 height 30
click at [700, 609] on select "Select type Paystub Bank Statement Offer Letter Tax Documents Benefit Award Let…" at bounding box center [757, 608] width 199 height 30
select select "bank_statement"
click at [658, 593] on select "Select type Paystub Bank Statement Offer Letter Tax Documents Benefit Award Let…" at bounding box center [757, 608] width 199 height 30
click at [1038, 434] on div "Review documents" at bounding box center [765, 438] width 954 height 22
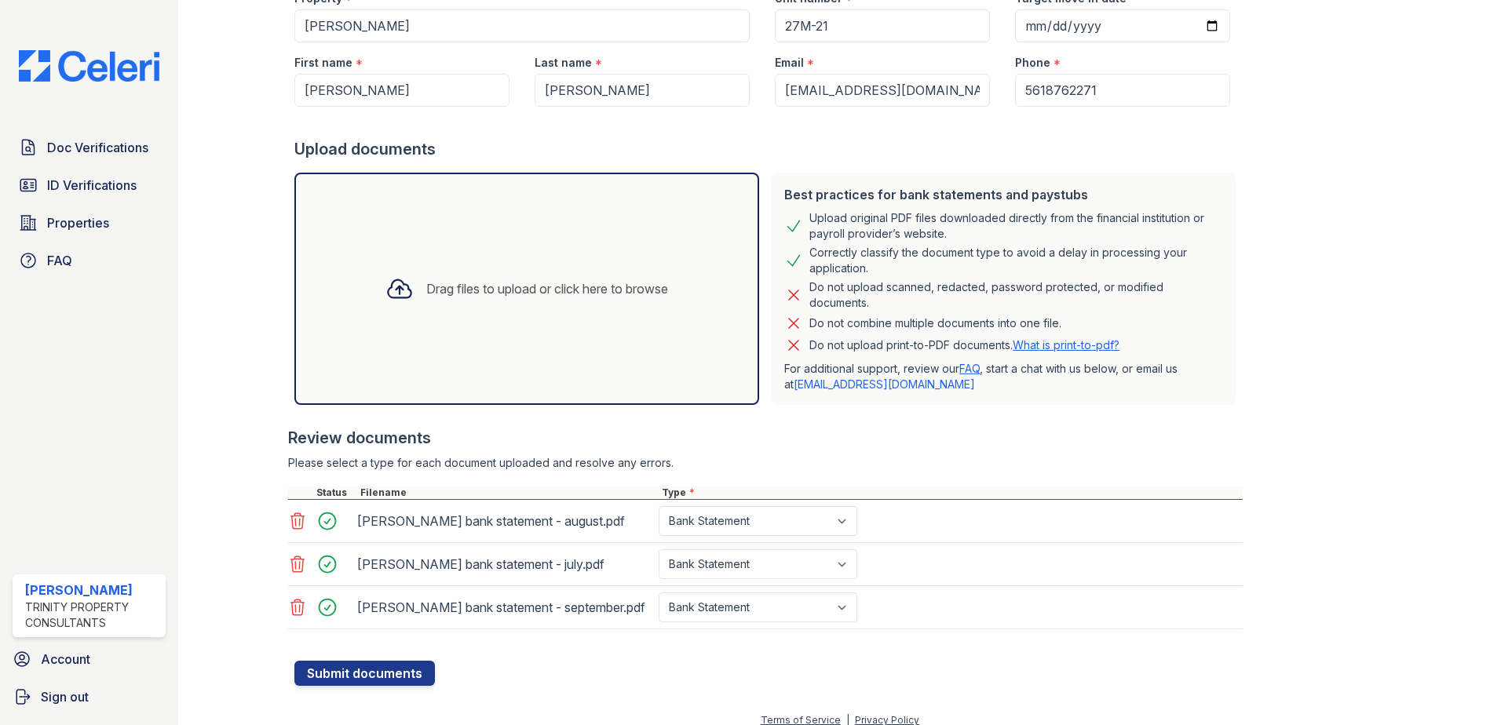
scroll to position [181, 0]
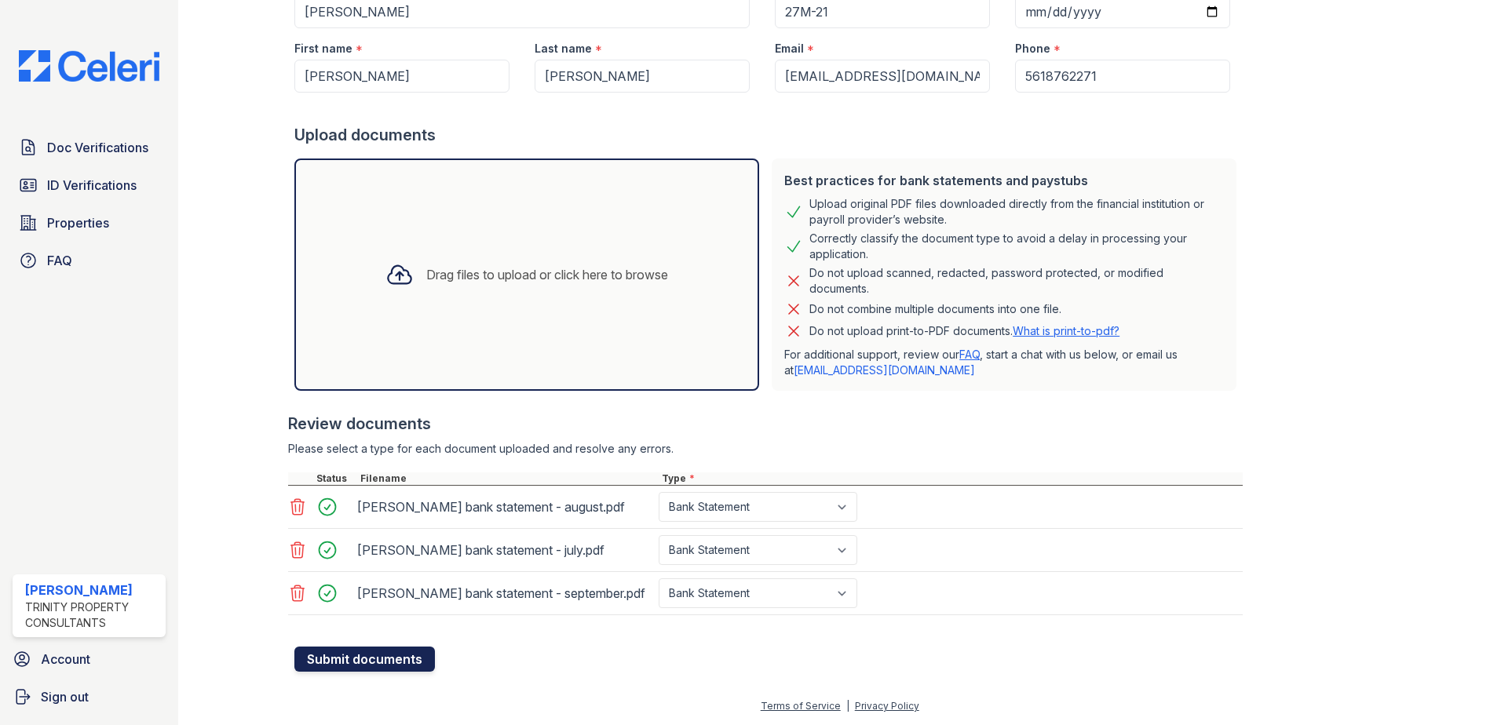
click at [395, 665] on button "Submit documents" at bounding box center [364, 659] width 140 height 25
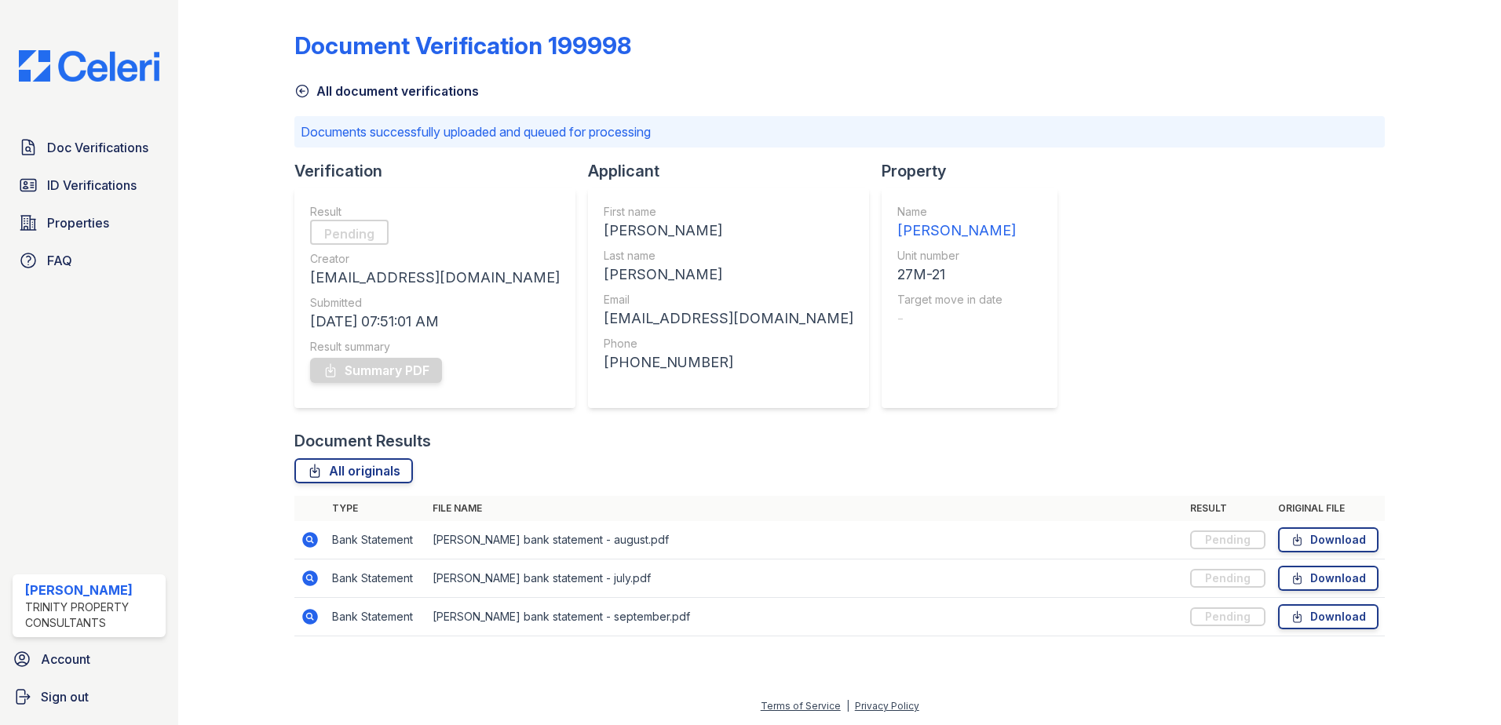
click at [300, 89] on icon at bounding box center [302, 91] width 16 height 16
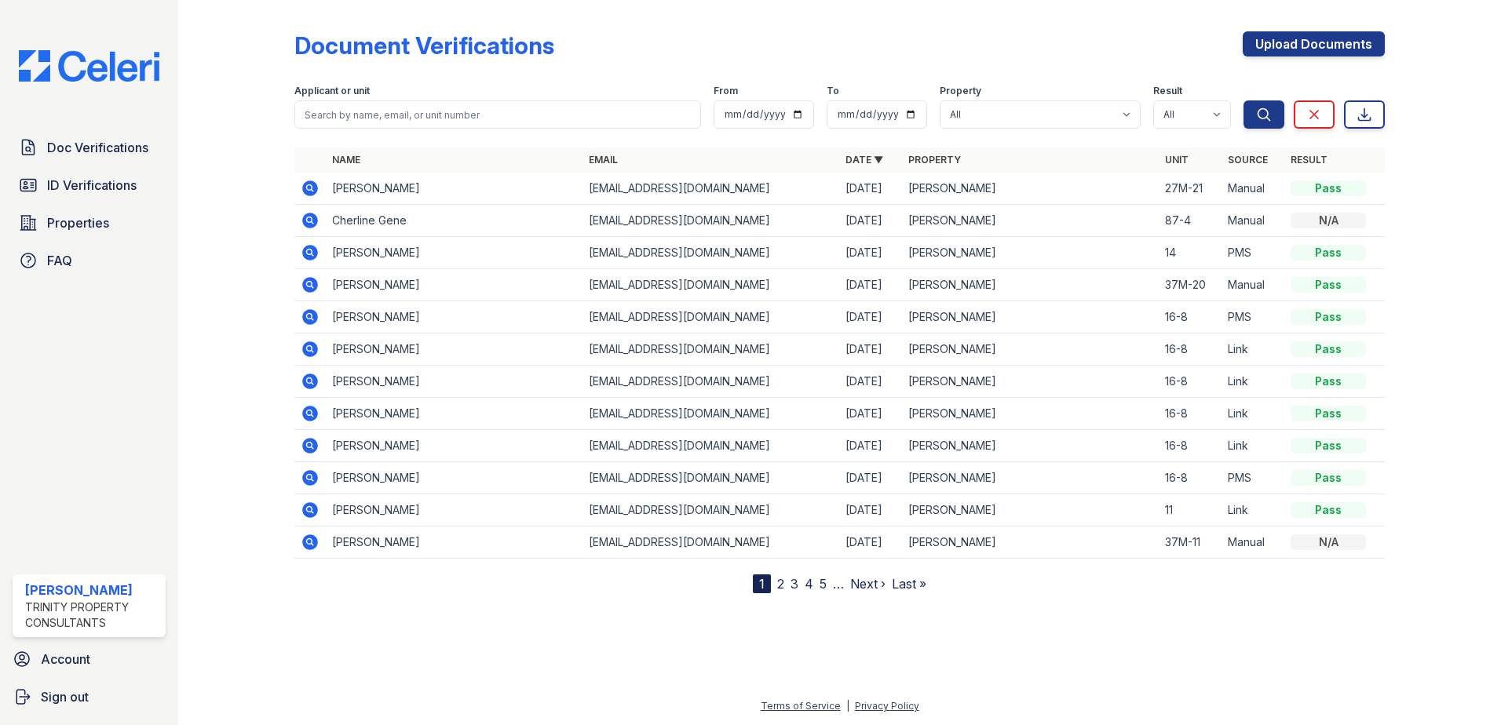
click at [304, 189] on icon at bounding box center [310, 189] width 16 height 16
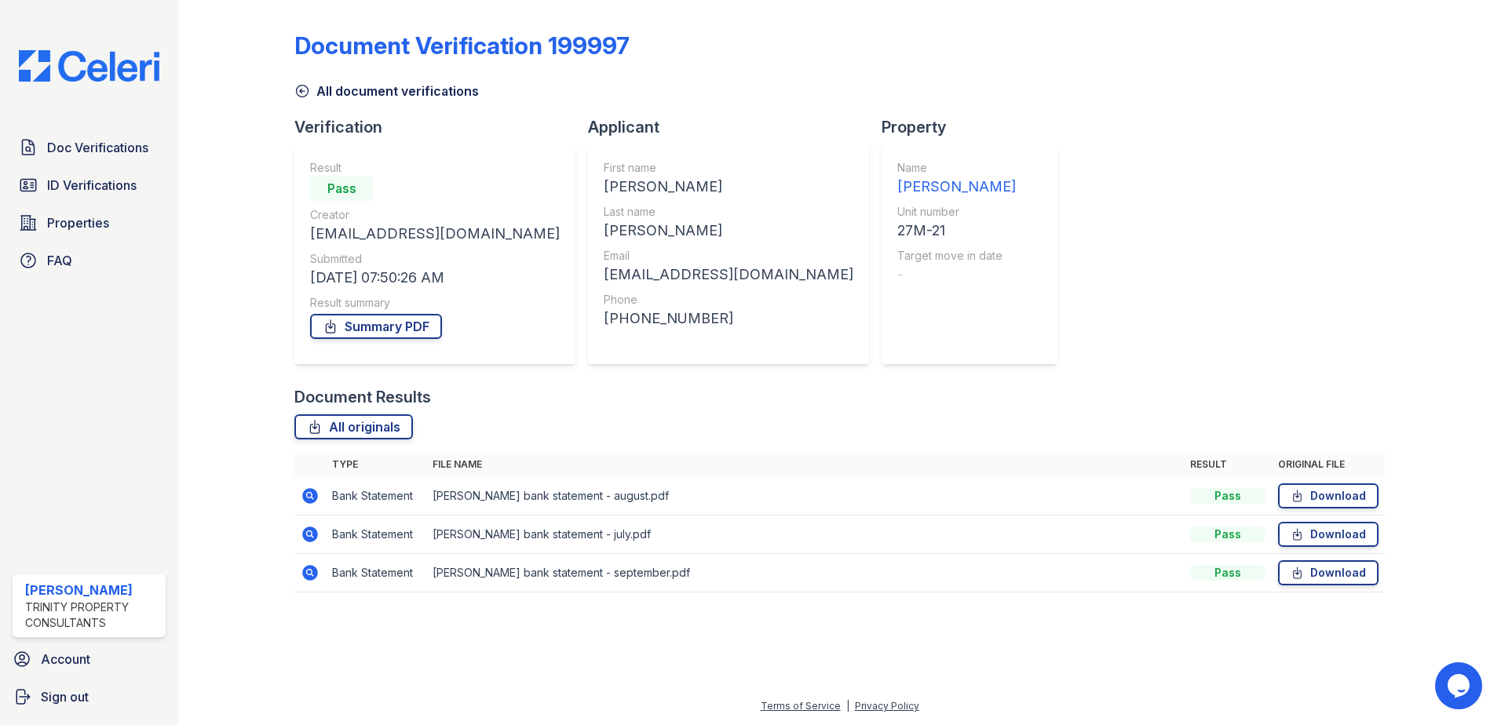
click at [312, 495] on icon at bounding box center [310, 496] width 19 height 19
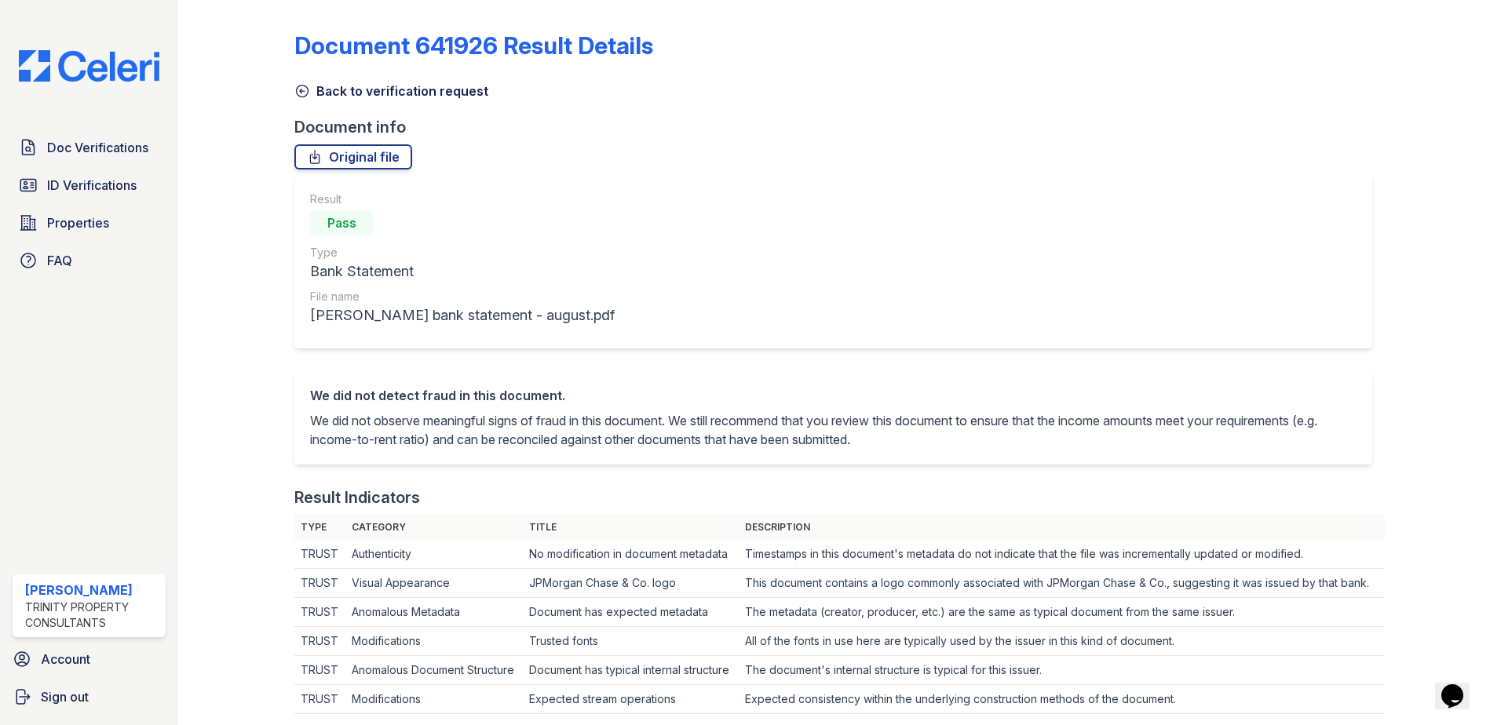
click at [301, 91] on icon at bounding box center [303, 92] width 12 height 12
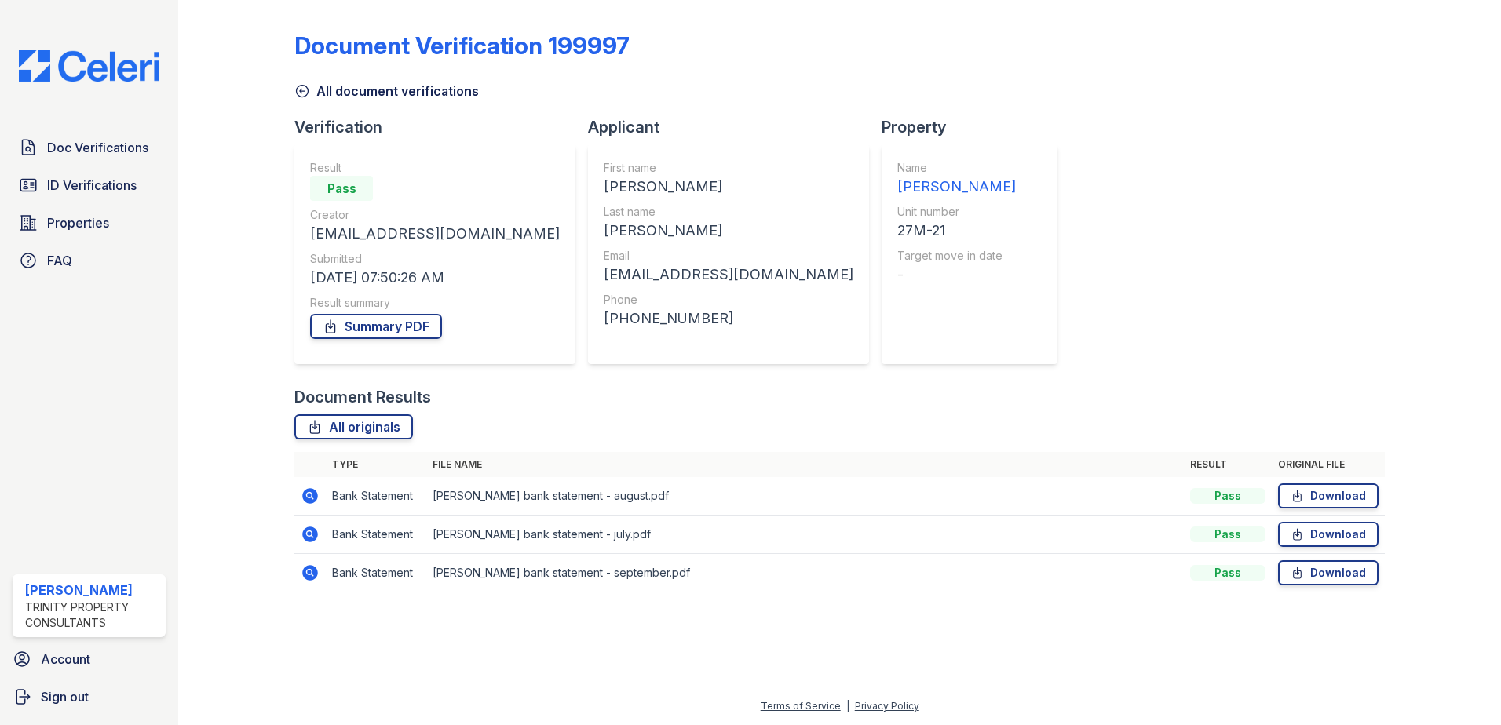
click at [312, 534] on icon at bounding box center [310, 534] width 19 height 19
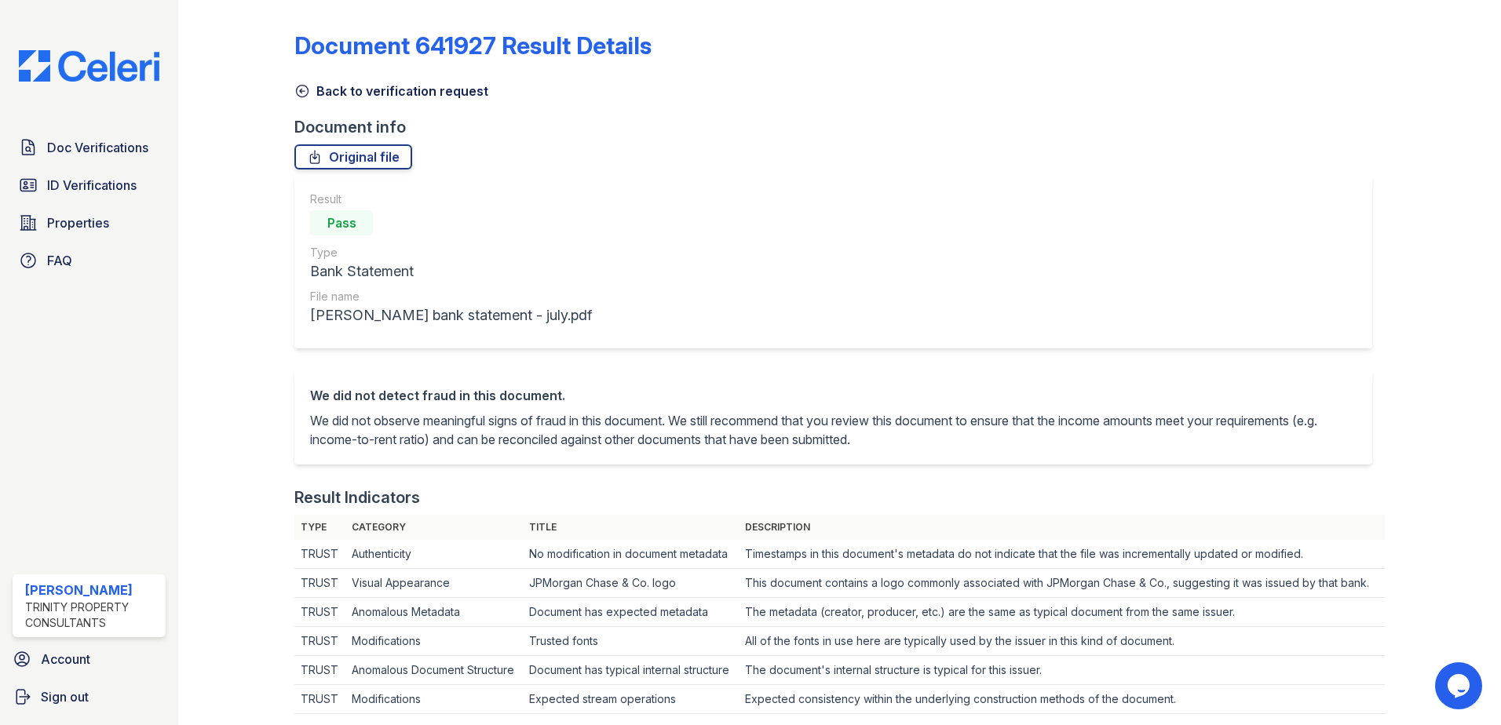
click at [309, 96] on icon at bounding box center [302, 91] width 16 height 16
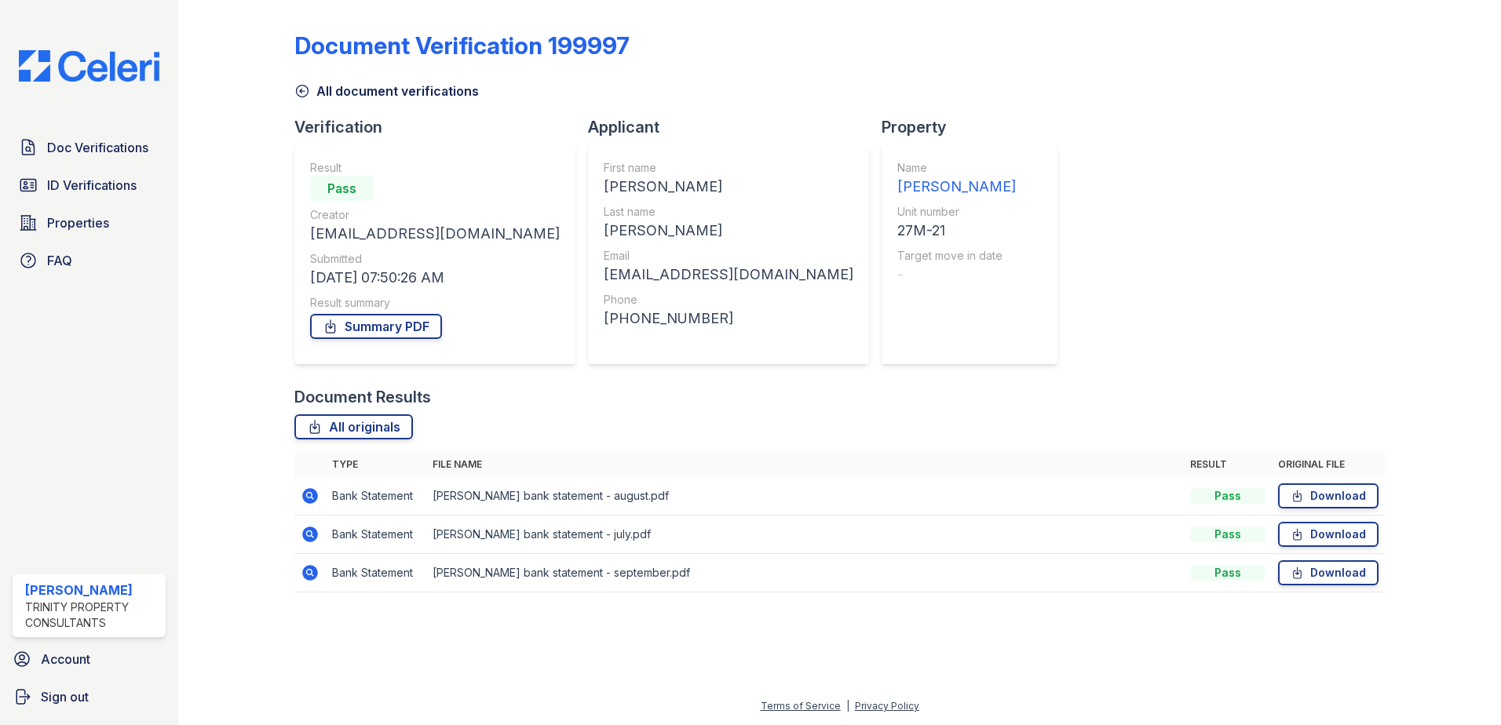
click at [308, 491] on icon at bounding box center [310, 496] width 16 height 16
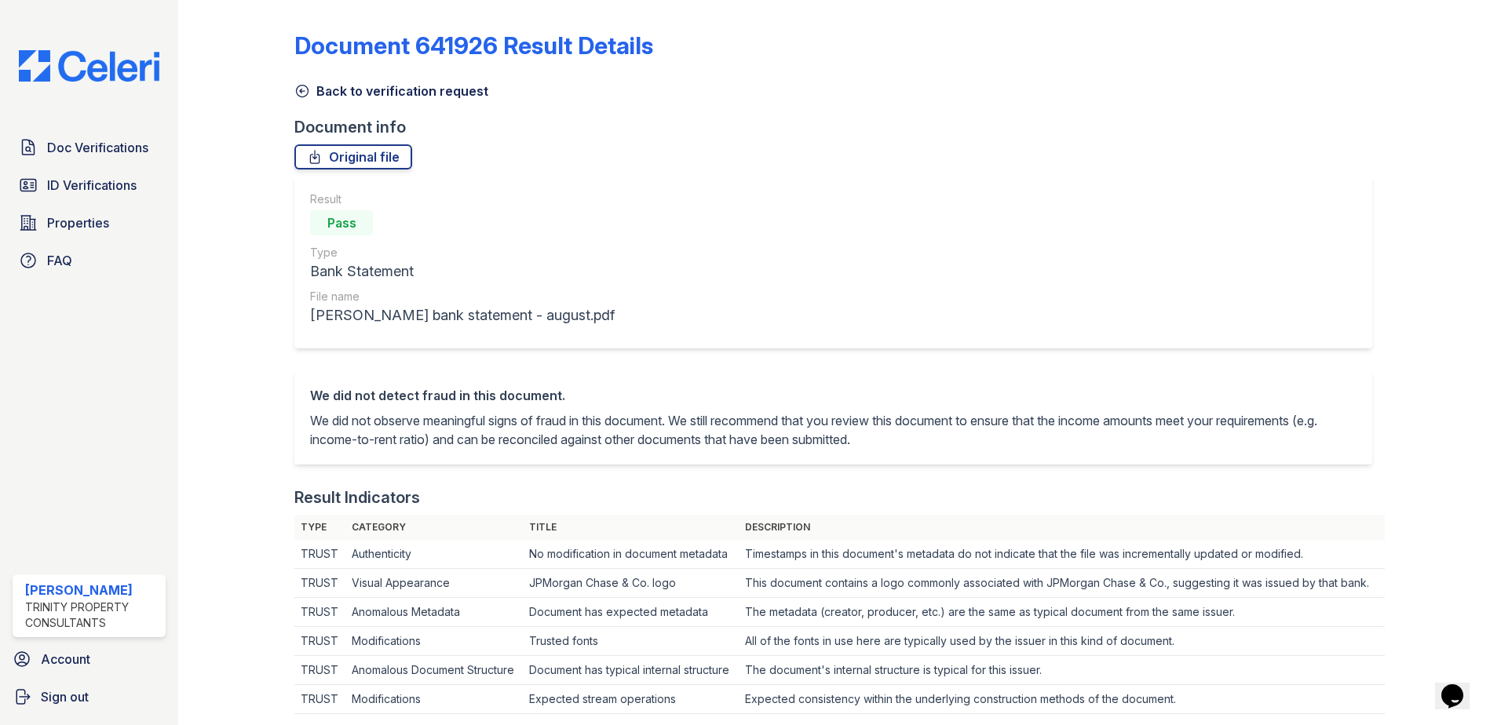
click at [303, 91] on icon at bounding box center [303, 92] width 12 height 12
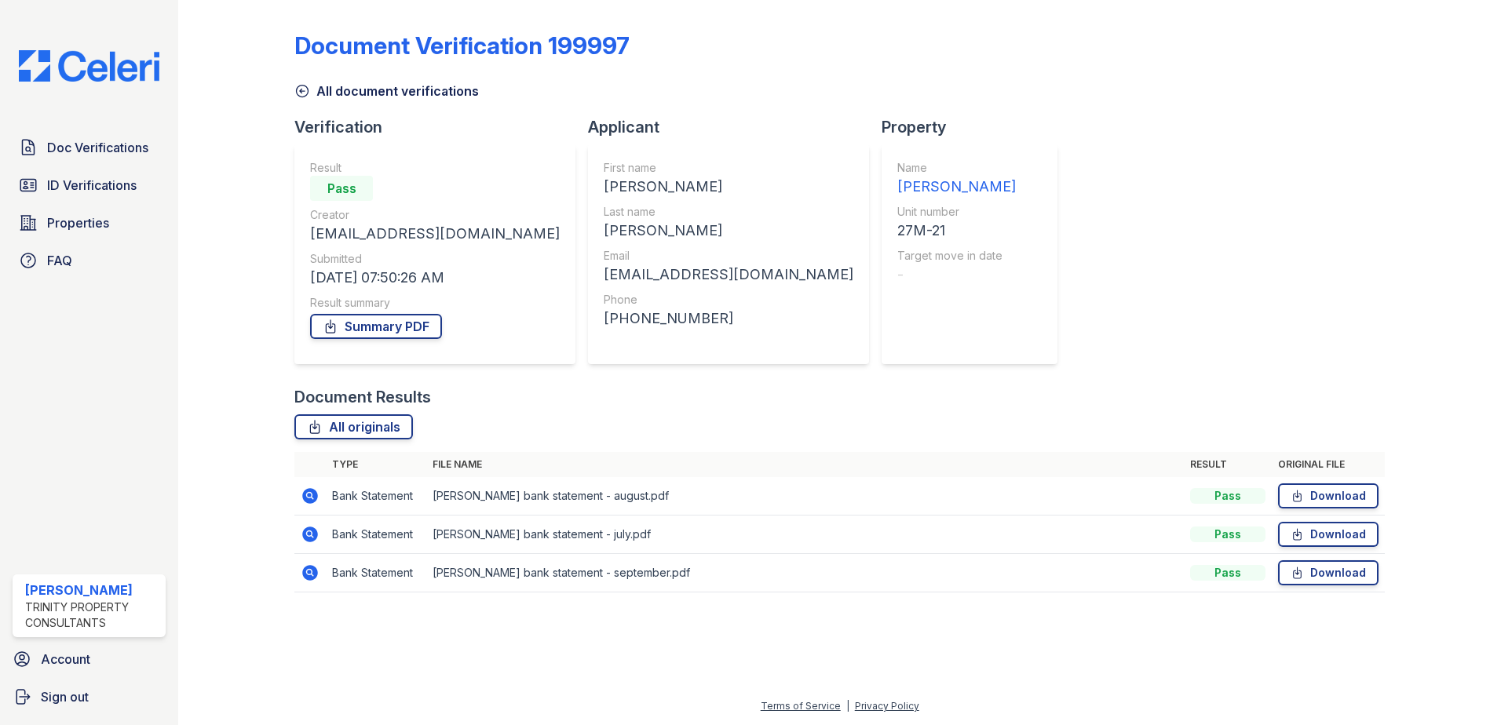
click at [308, 542] on icon at bounding box center [310, 535] width 16 height 16
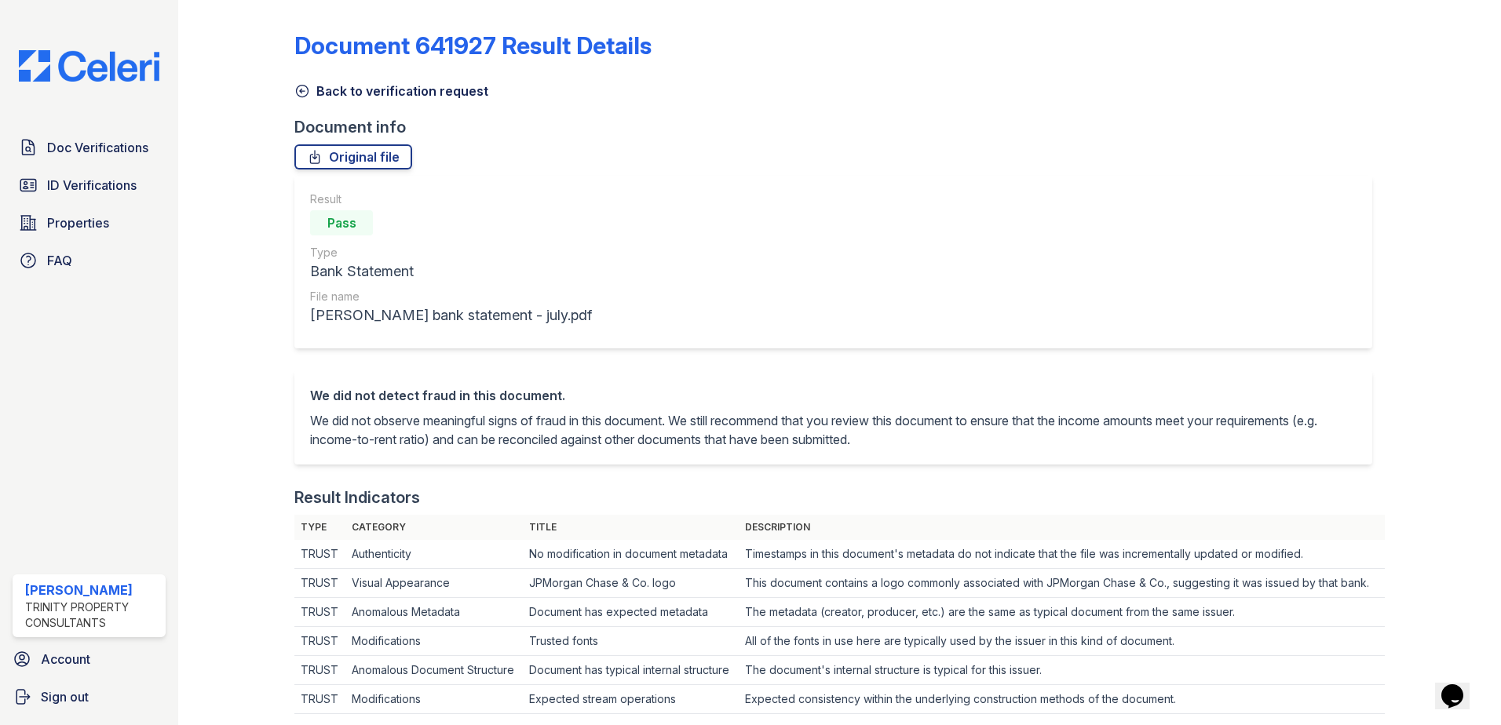
click at [304, 90] on icon at bounding box center [302, 91] width 16 height 16
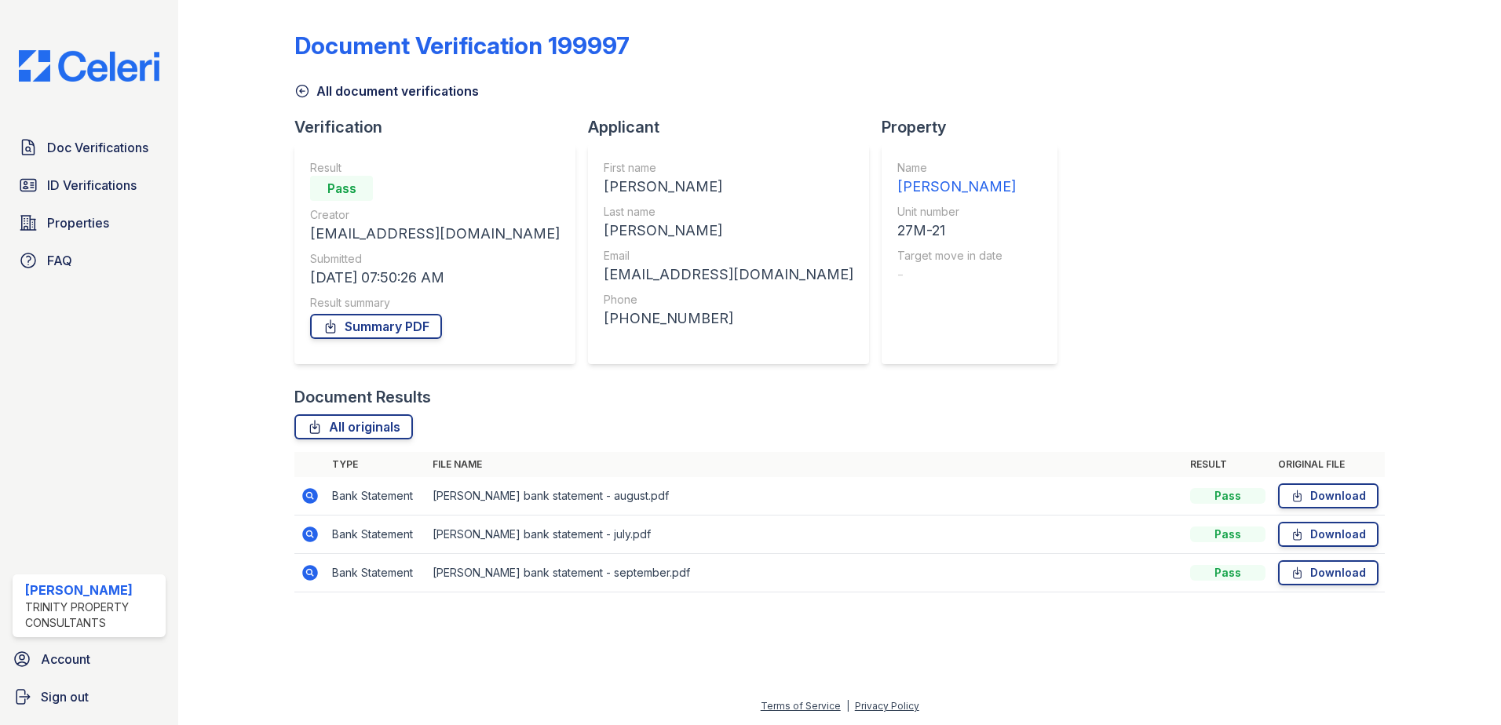
click at [308, 574] on icon at bounding box center [309, 572] width 4 height 4
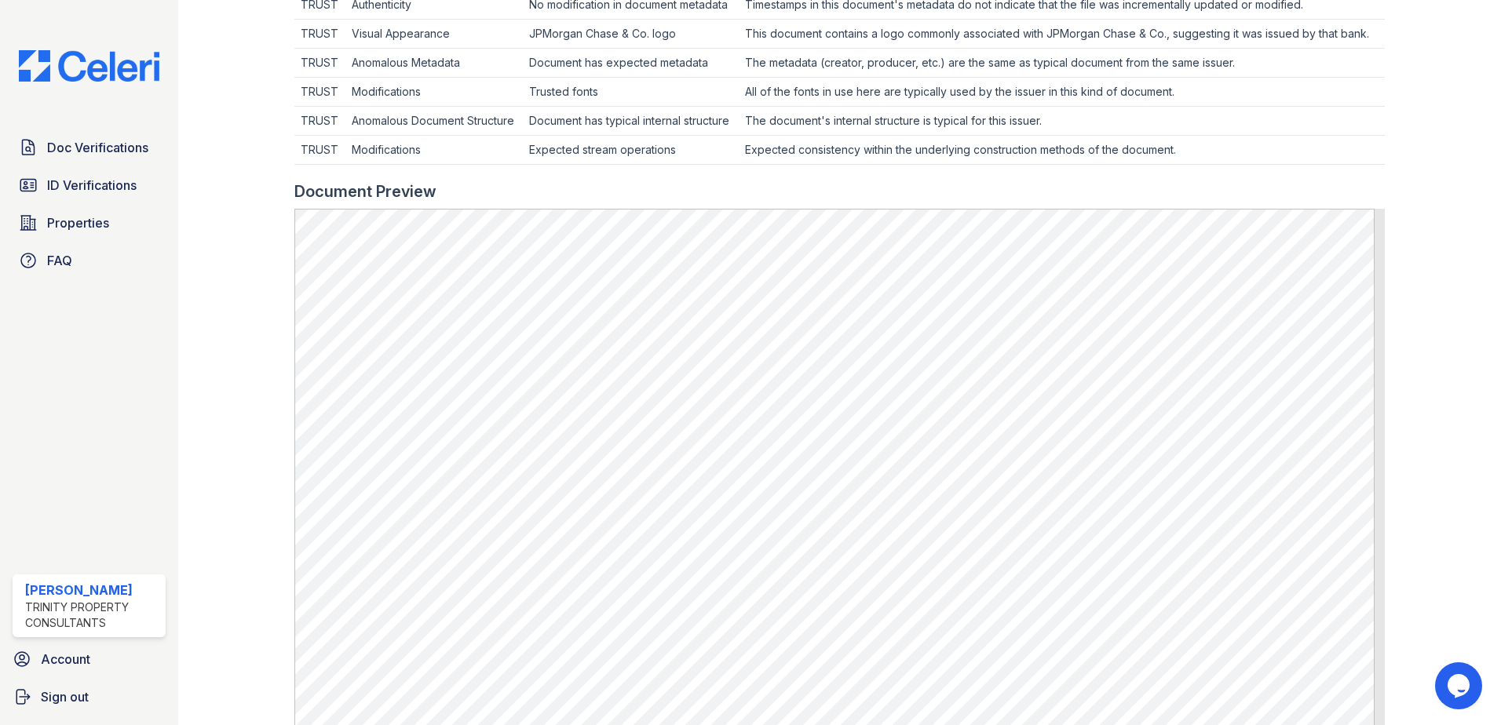
click at [932, 136] on td "The document's internal structure is typical for this issuer." at bounding box center [1062, 121] width 646 height 29
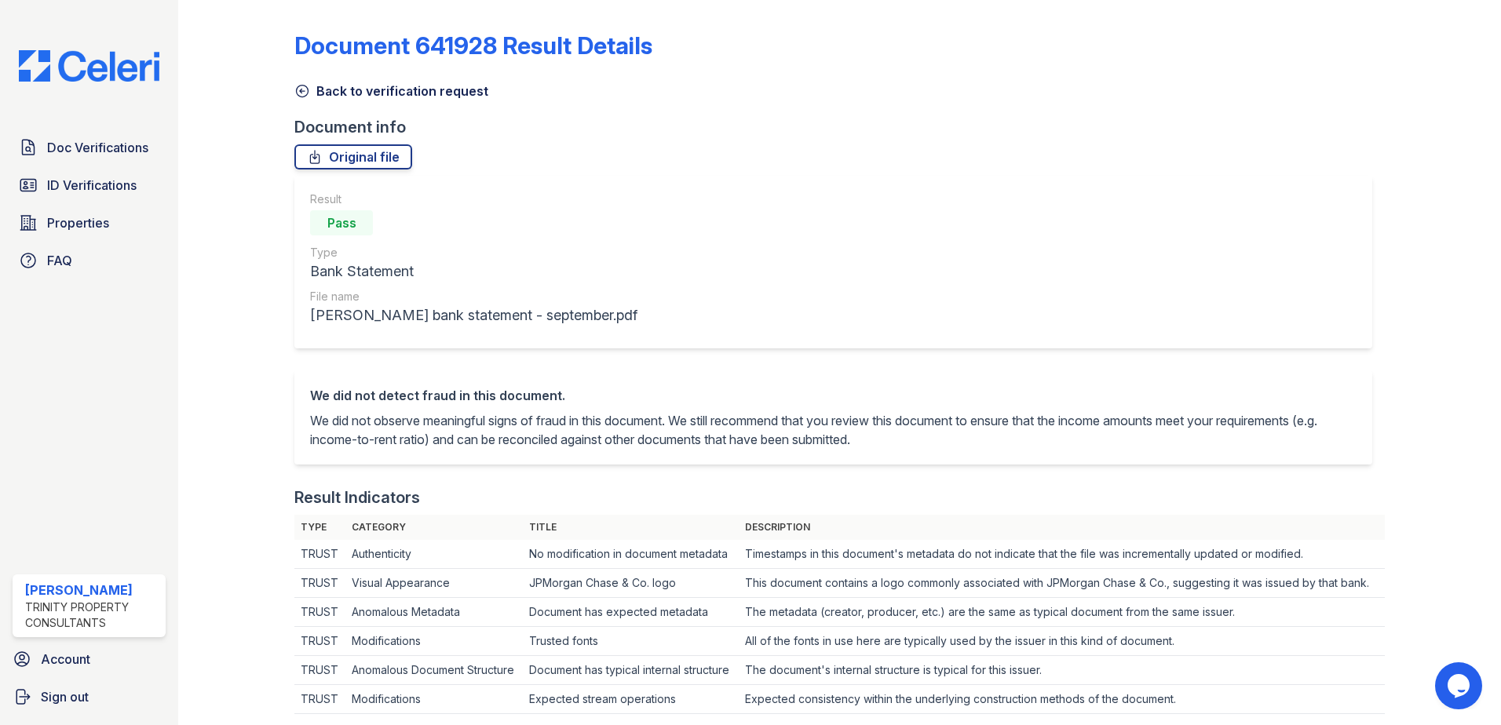
click at [302, 91] on icon at bounding box center [303, 92] width 12 height 12
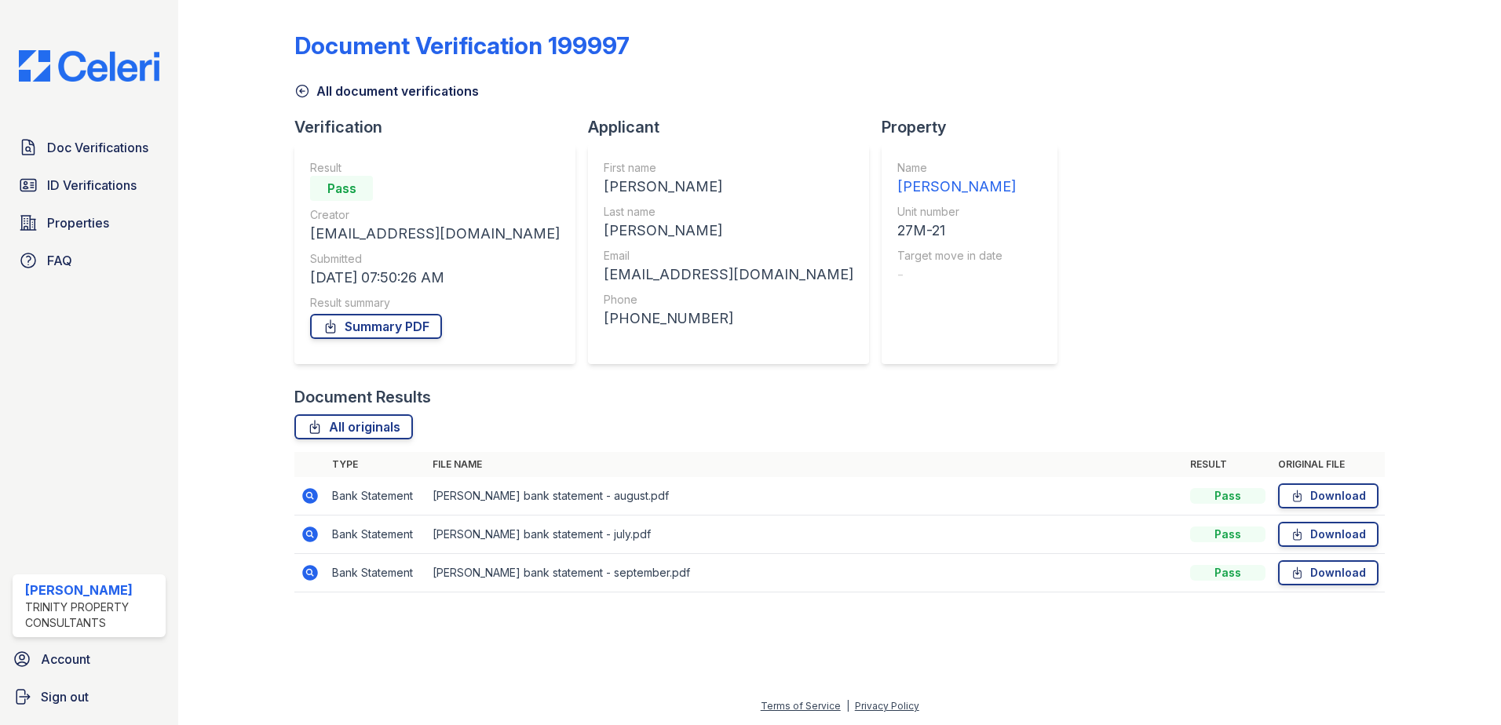
click at [308, 95] on icon at bounding box center [302, 91] width 16 height 16
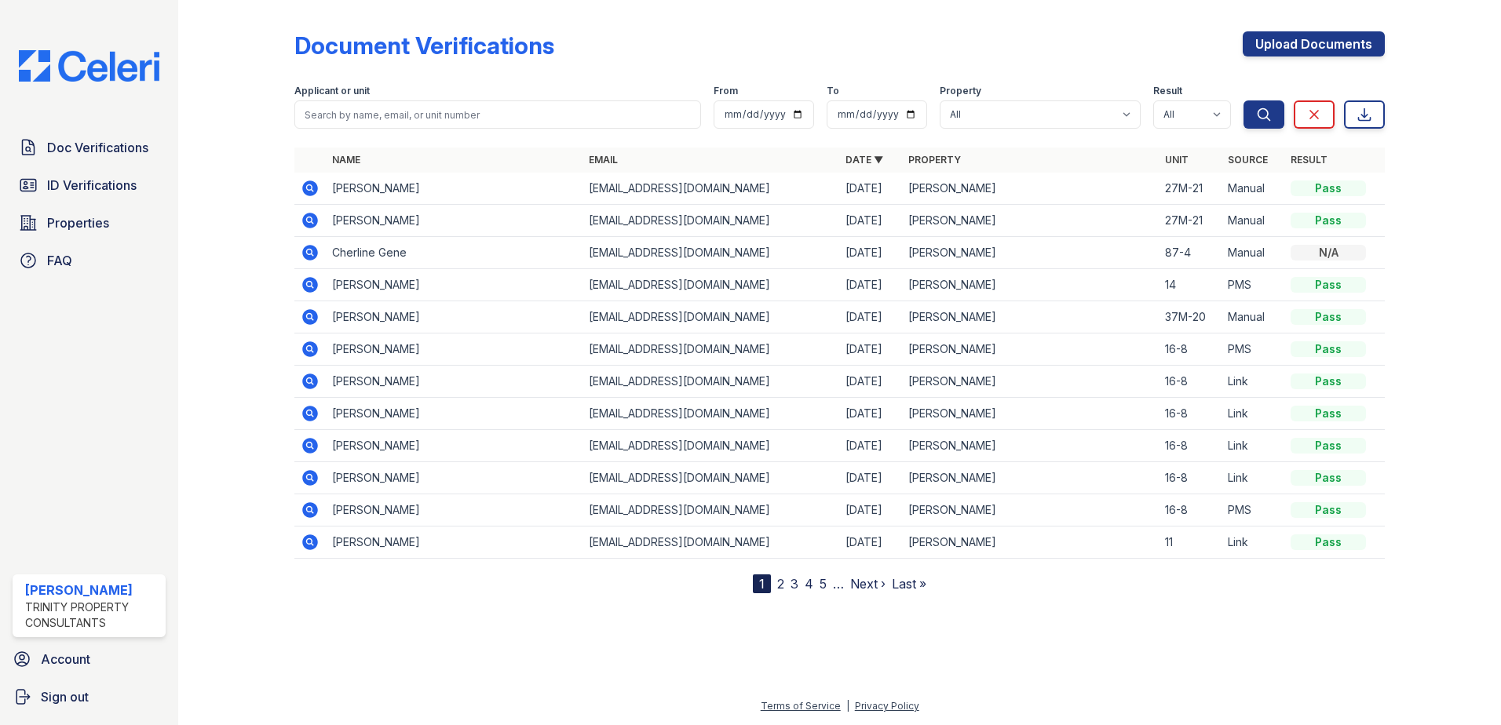
click at [320, 189] on td at bounding box center [309, 189] width 31 height 32
click at [316, 192] on icon at bounding box center [310, 189] width 16 height 16
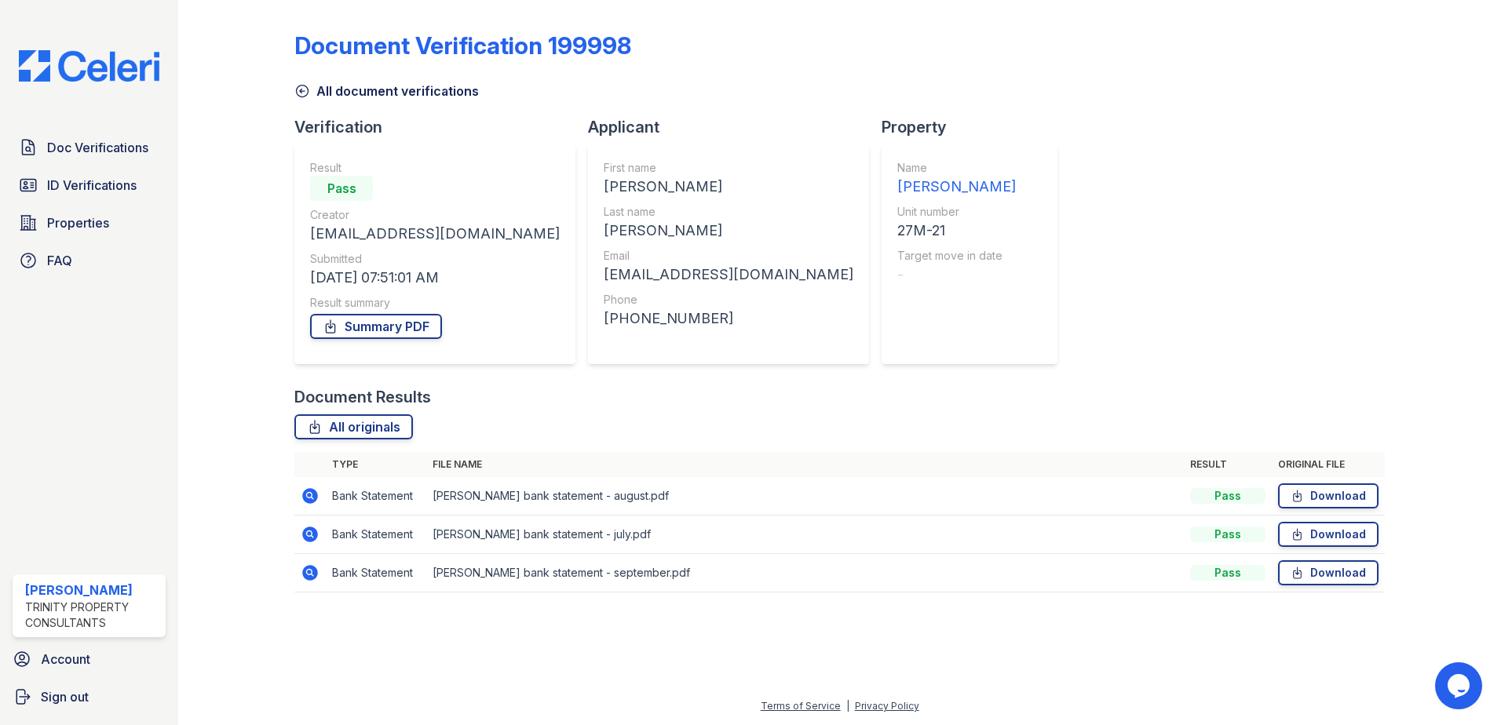
click at [305, 574] on icon at bounding box center [310, 573] width 16 height 16
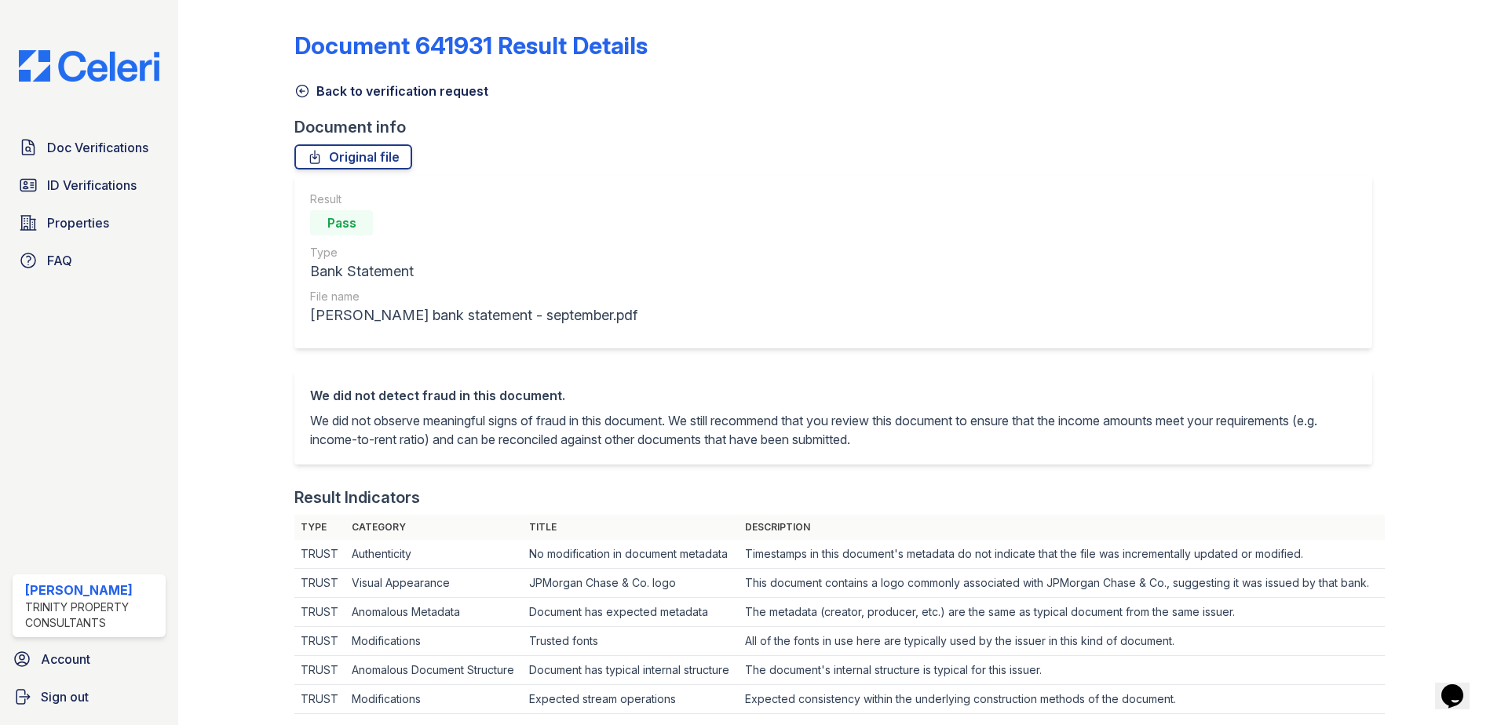
click at [300, 89] on icon at bounding box center [302, 91] width 16 height 16
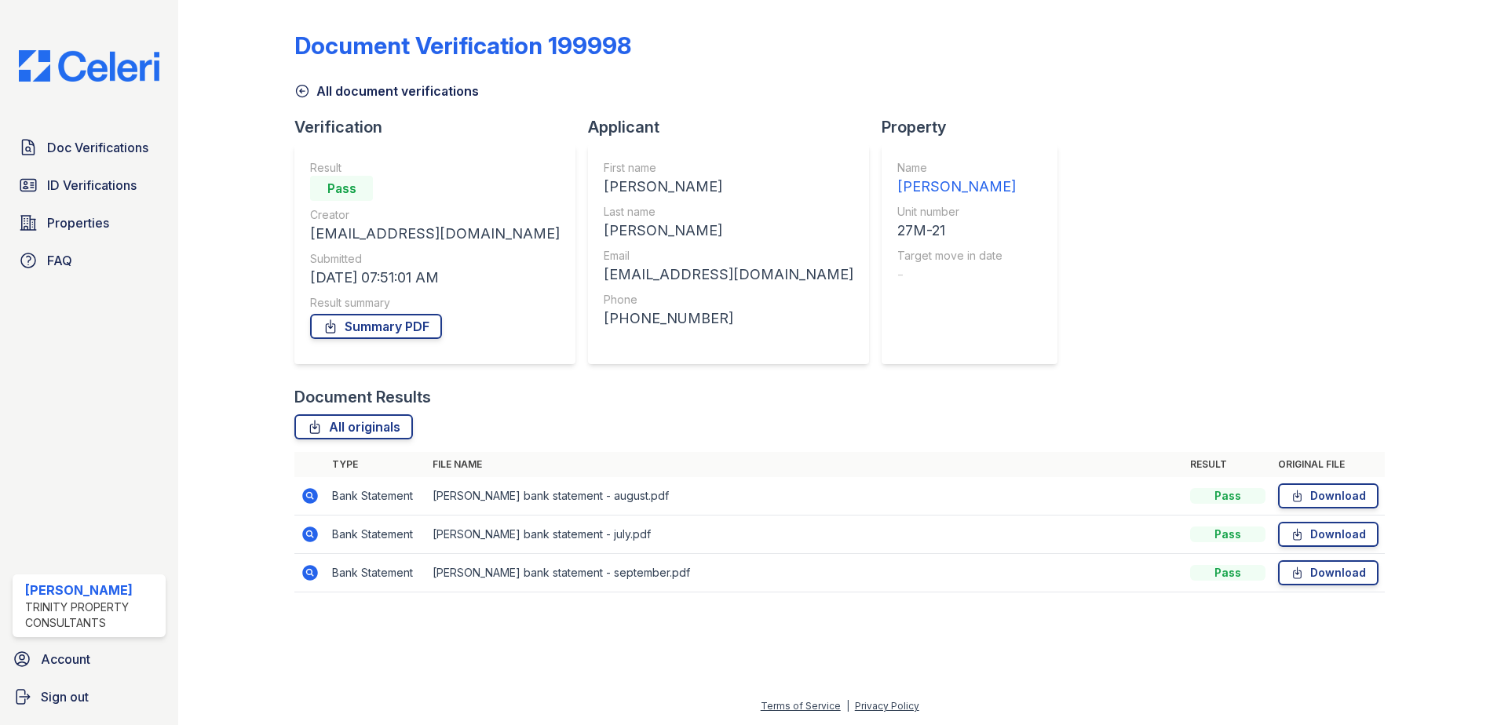
click at [308, 491] on icon at bounding box center [310, 496] width 16 height 16
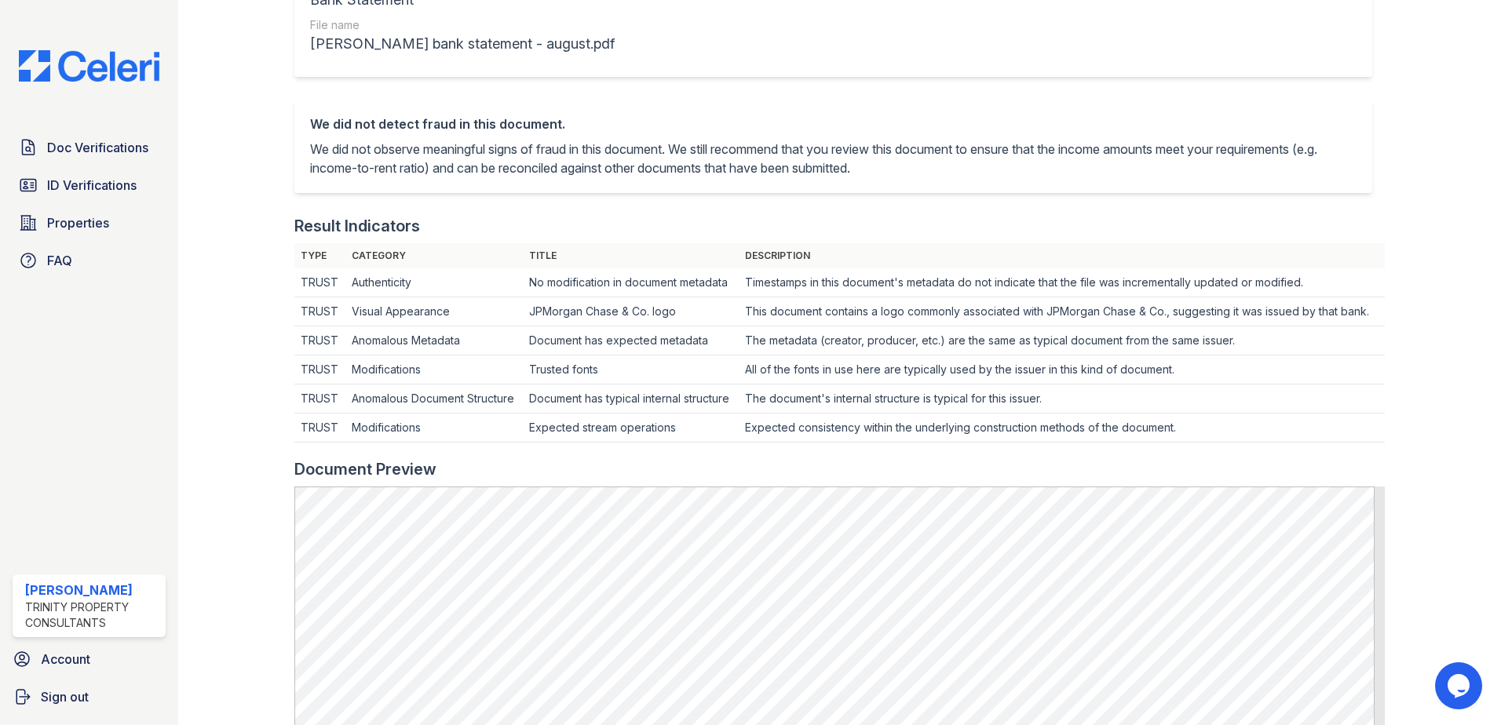
scroll to position [78, 0]
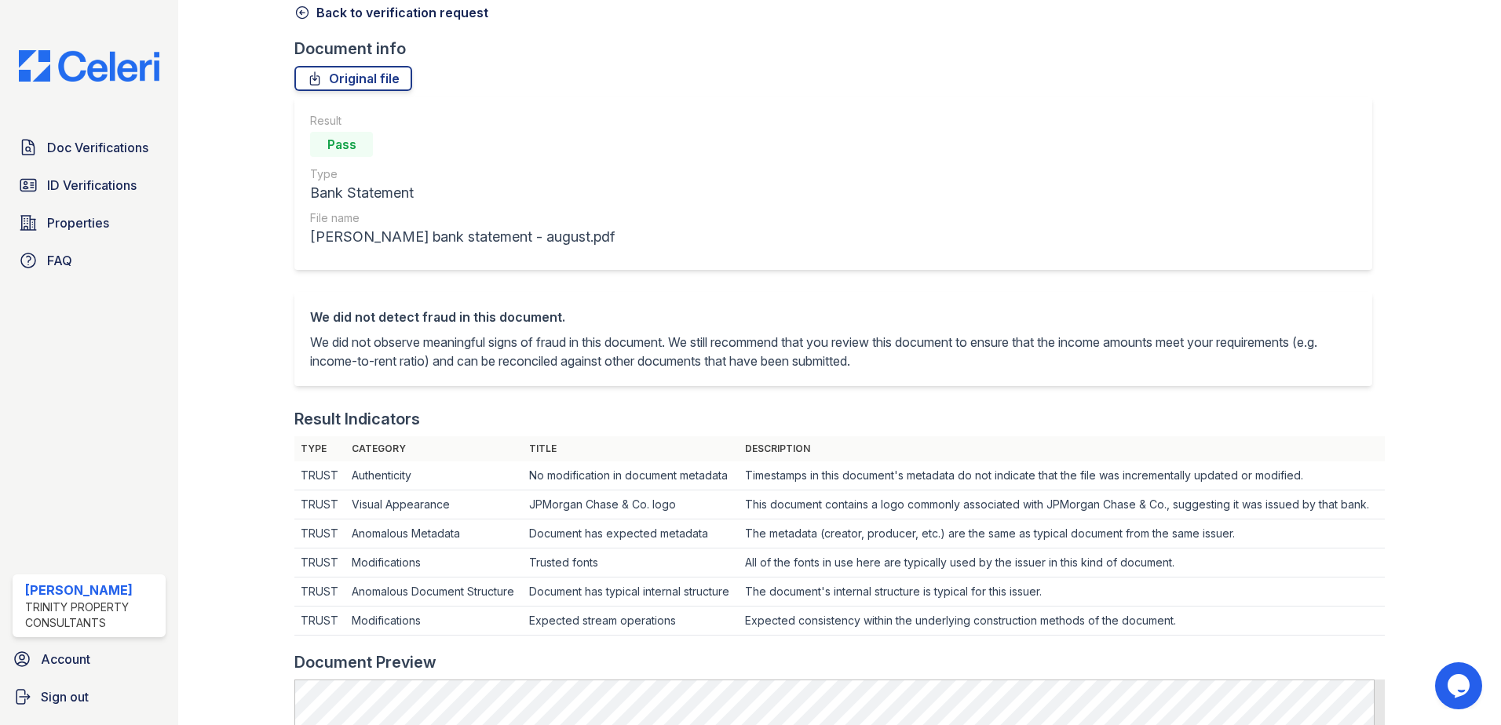
click at [301, 14] on icon at bounding box center [302, 13] width 16 height 16
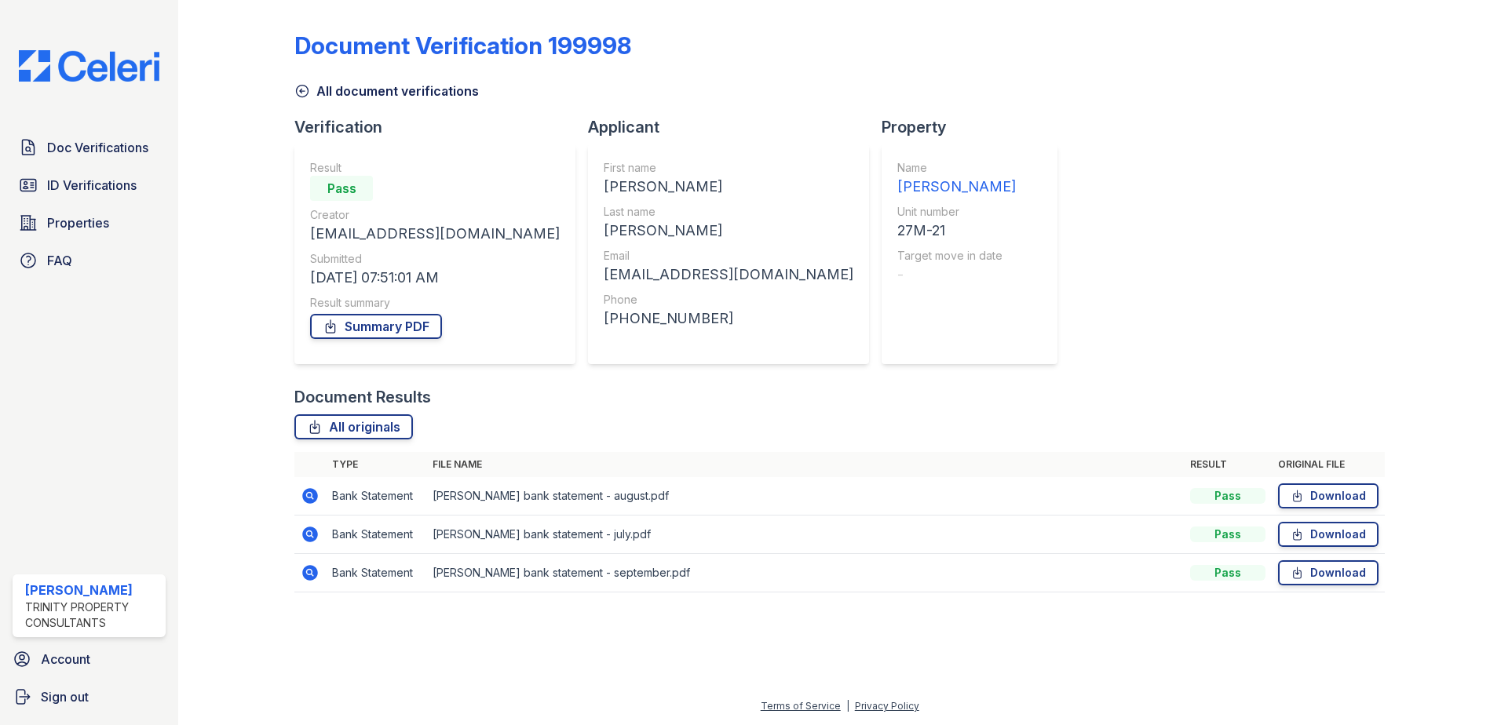
click at [309, 532] on icon at bounding box center [309, 533] width 4 height 4
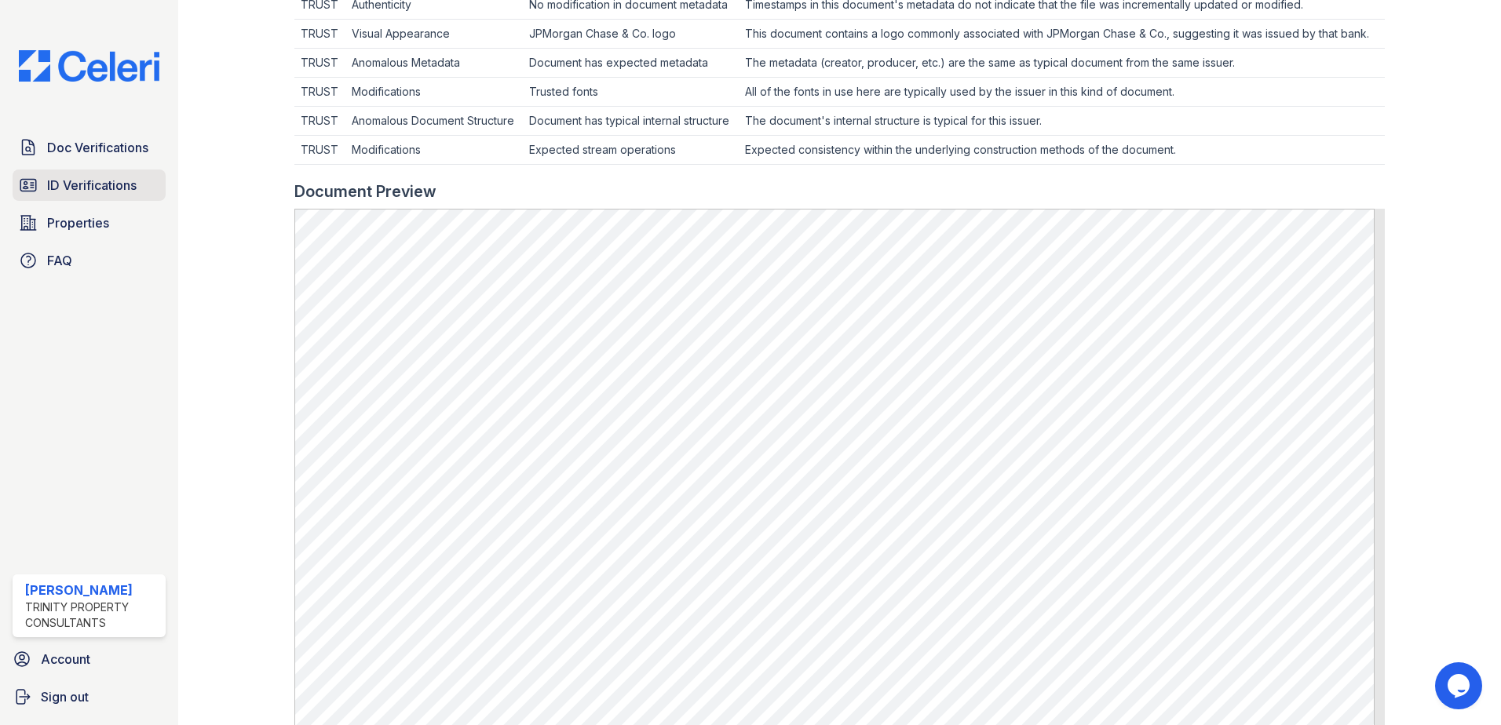
click at [94, 174] on link "ID Verifications" at bounding box center [89, 185] width 153 height 31
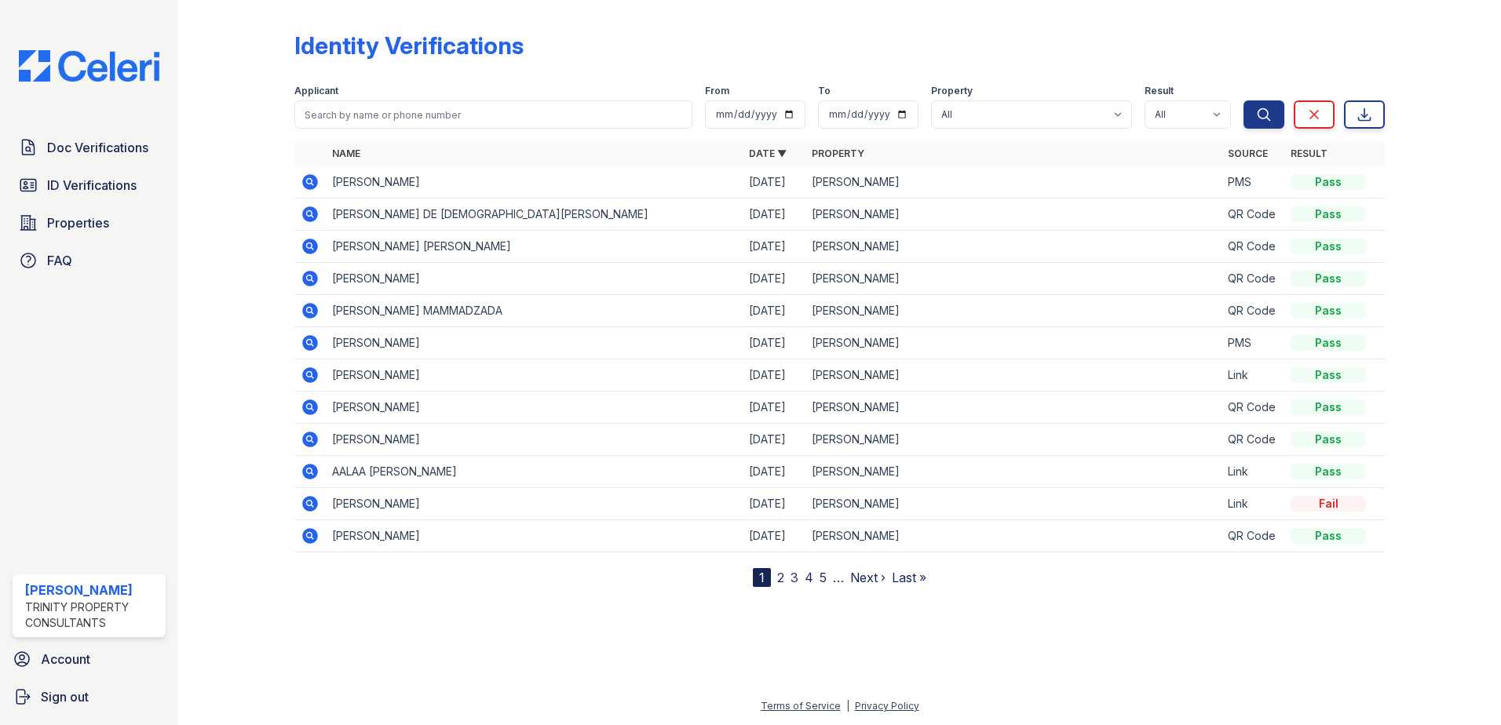
click at [114, 146] on span "Doc Verifications" at bounding box center [97, 147] width 101 height 19
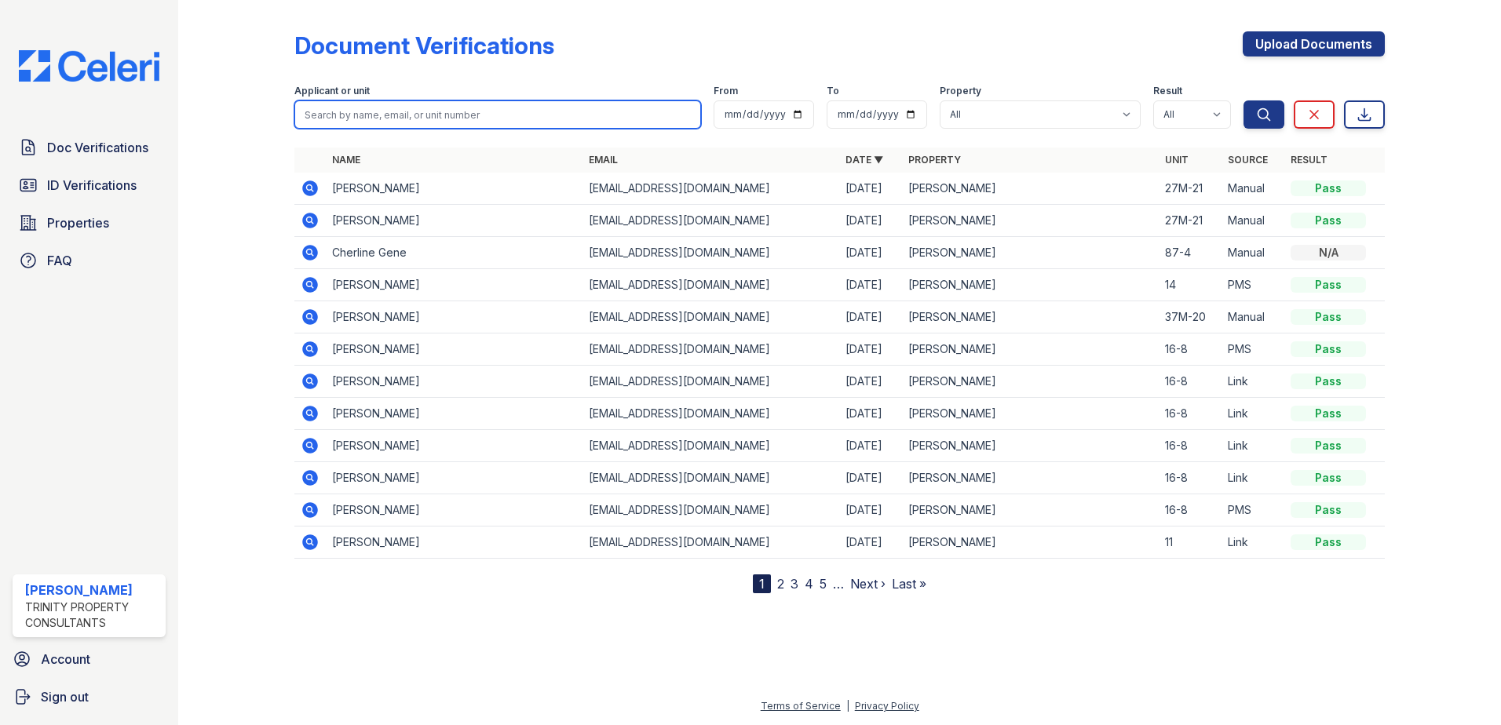
click at [373, 110] on input "search" at bounding box center [497, 114] width 407 height 28
type input "[PERSON_NAME]"
click at [1243, 100] on button "Search" at bounding box center [1263, 114] width 41 height 28
